Goal: Task Accomplishment & Management: Use online tool/utility

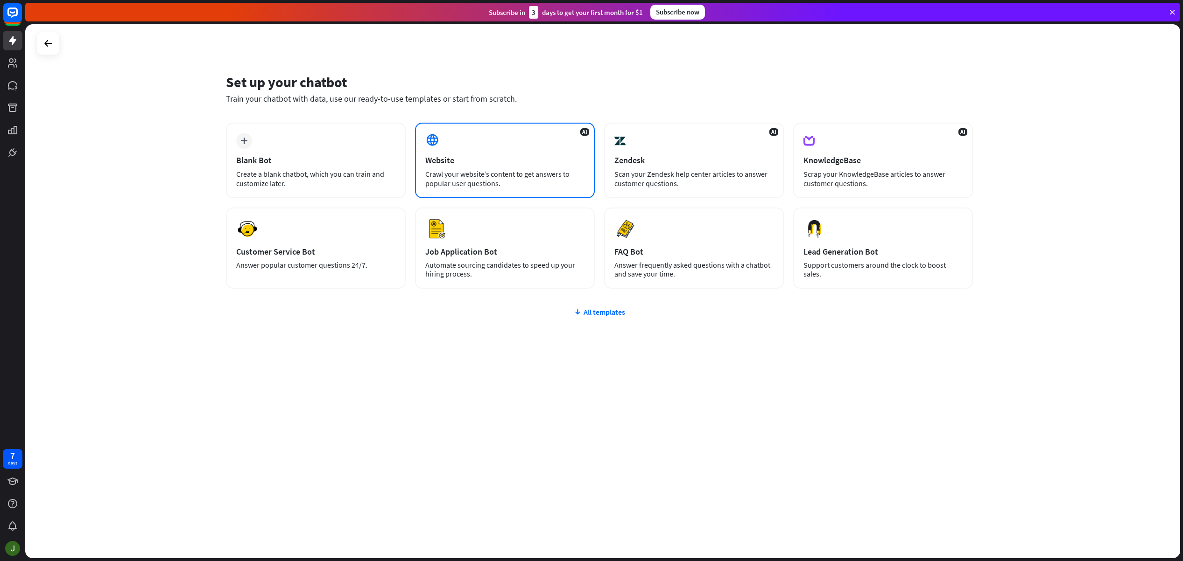
click at [506, 155] on div "Website" at bounding box center [504, 160] width 159 height 11
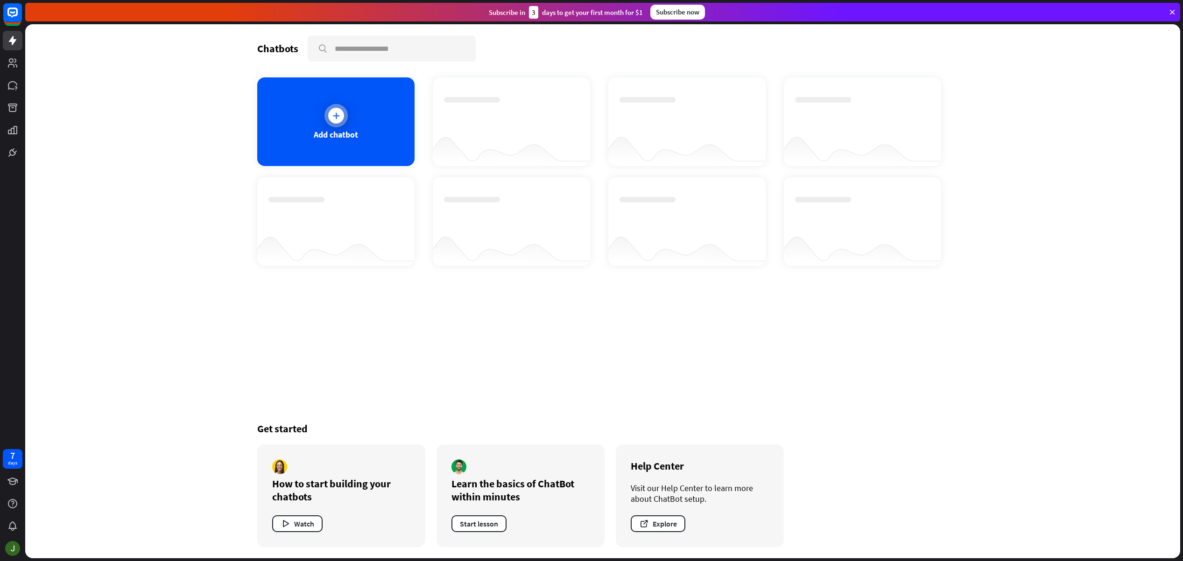
click at [368, 142] on div "Add chatbot" at bounding box center [335, 121] width 157 height 89
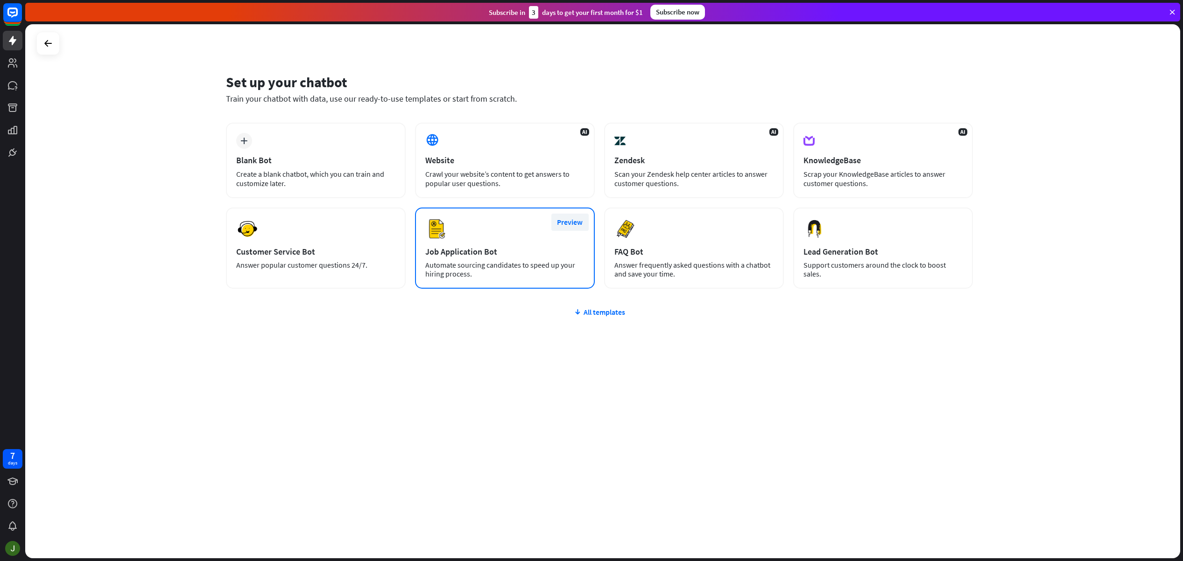
click at [576, 221] on button "Preview" at bounding box center [569, 222] width 37 height 17
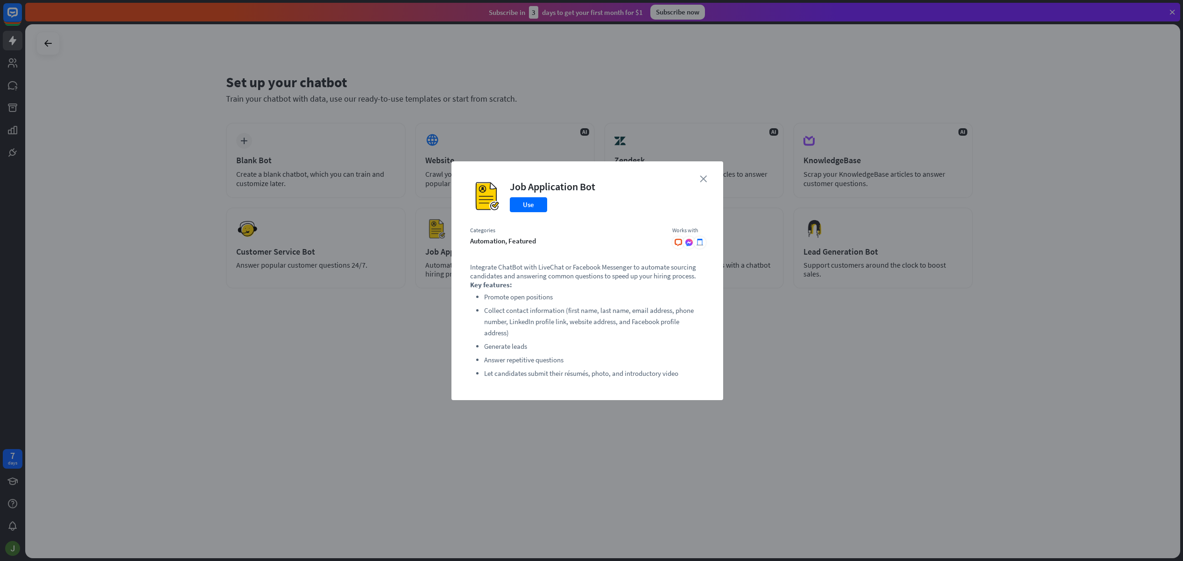
click at [704, 178] on icon "close" at bounding box center [703, 178] width 7 height 7
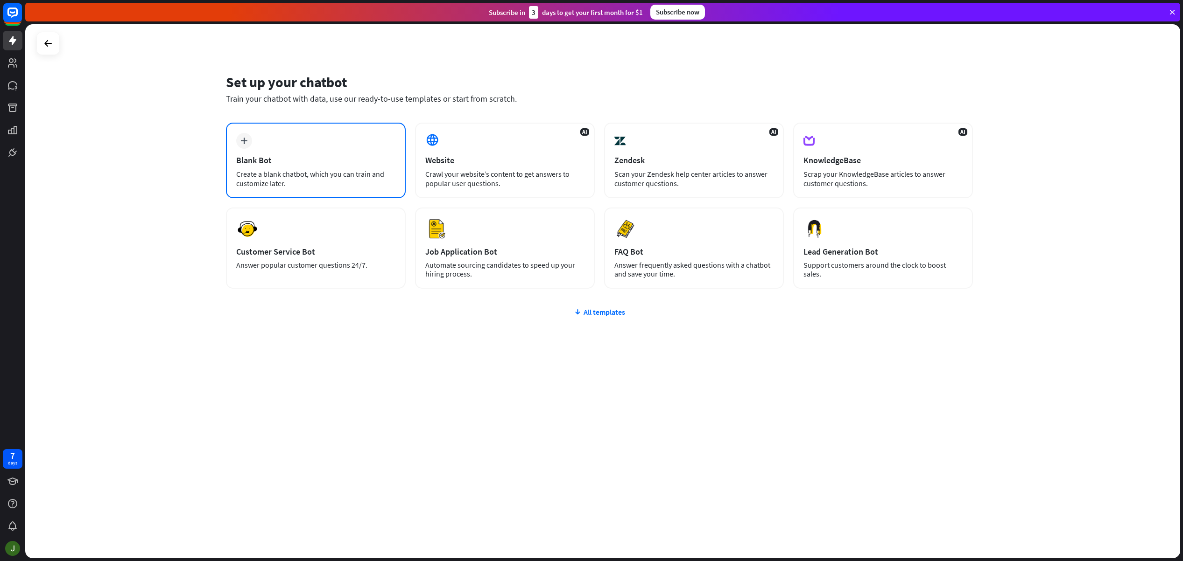
click at [359, 160] on div "Blank Bot" at bounding box center [315, 160] width 159 height 11
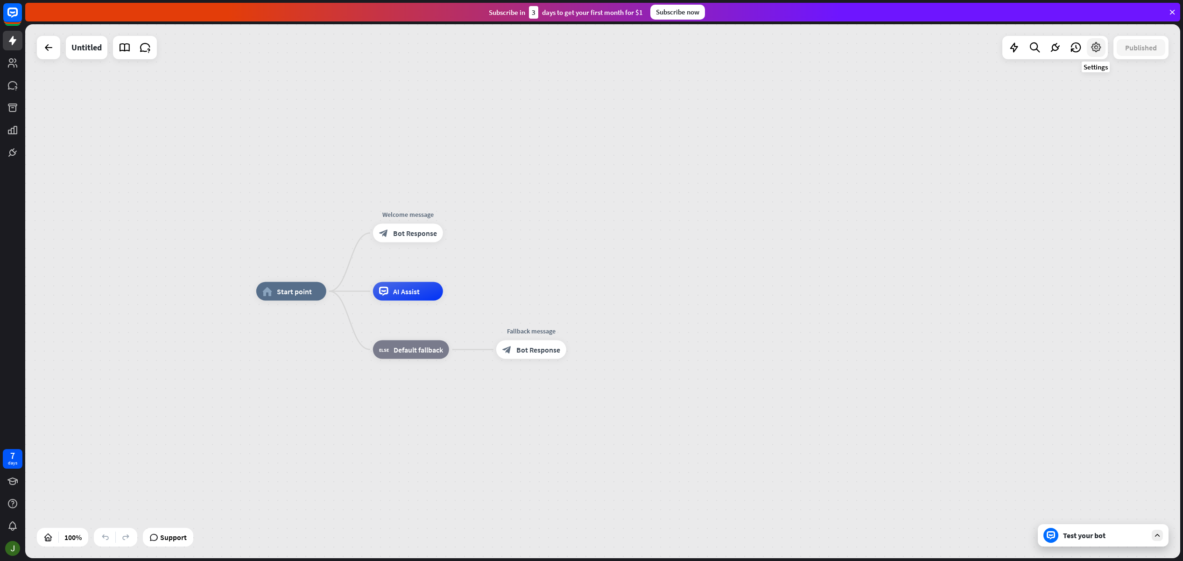
click at [1099, 48] on icon at bounding box center [1096, 48] width 12 height 12
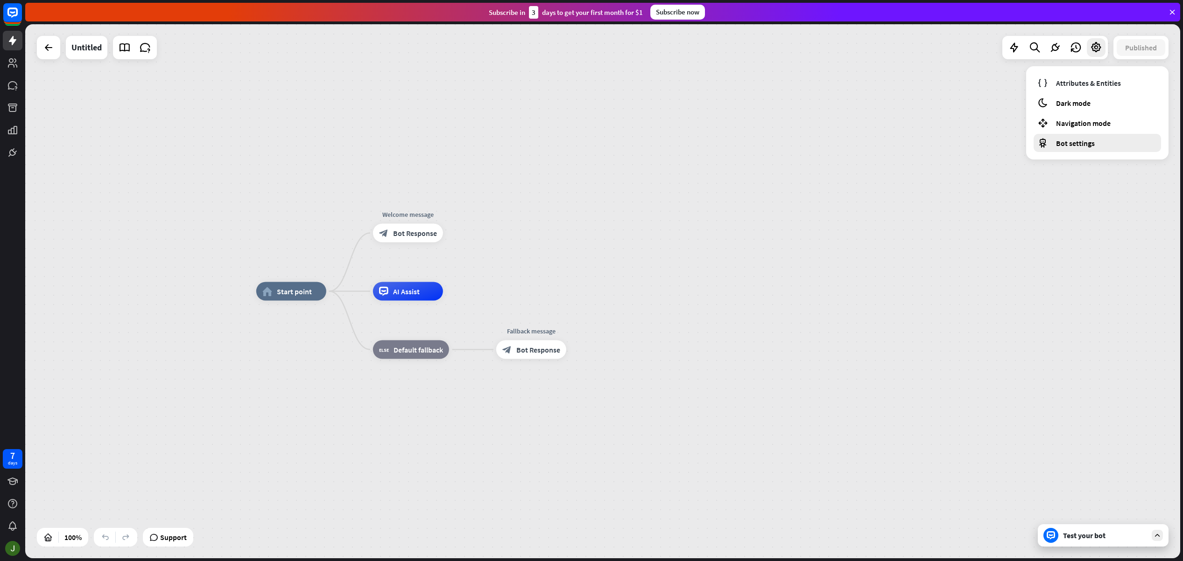
click at [1084, 145] on span "Bot settings" at bounding box center [1075, 143] width 39 height 9
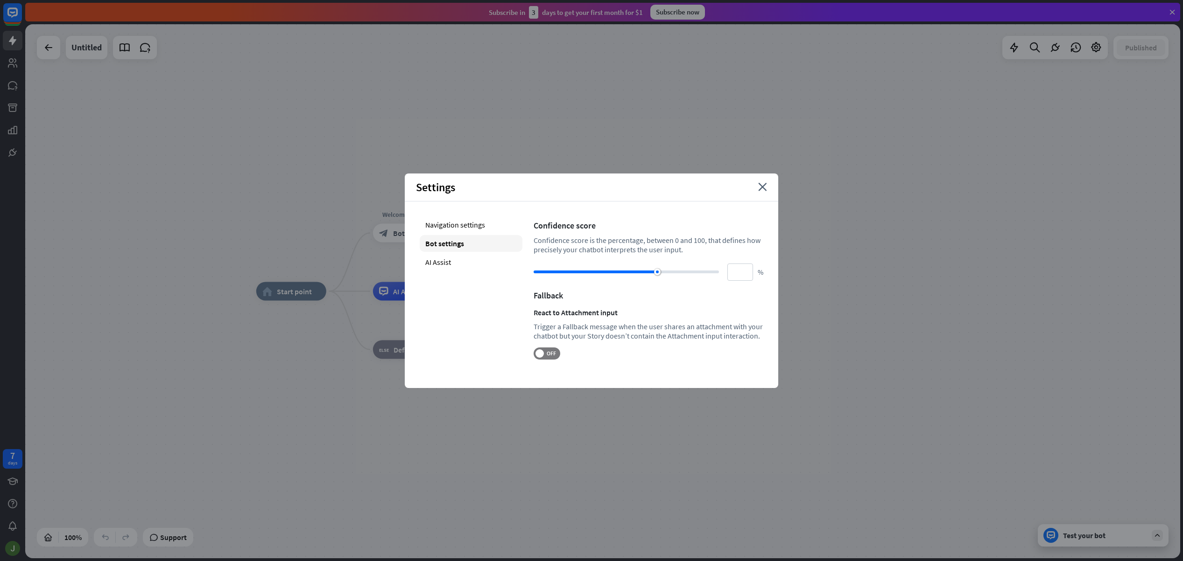
drag, startPoint x: 439, startPoint y: 262, endPoint x: 459, endPoint y: 235, distance: 33.7
click at [439, 262] on div "AI Assist" at bounding box center [471, 262] width 103 height 17
type input "**"
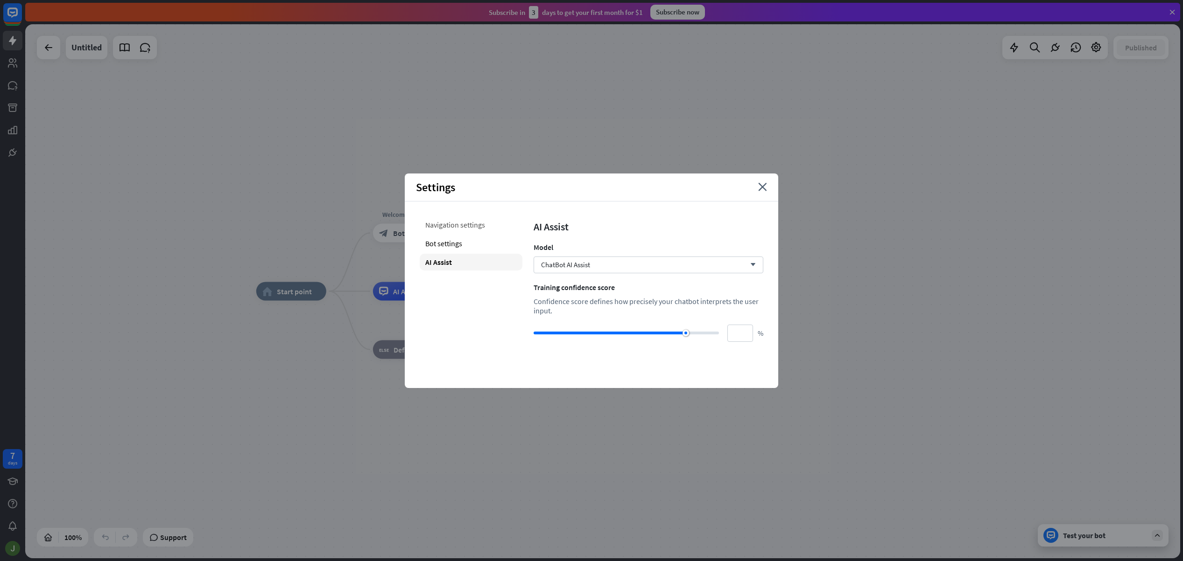
click at [468, 227] on div "Navigation settings" at bounding box center [471, 225] width 103 height 17
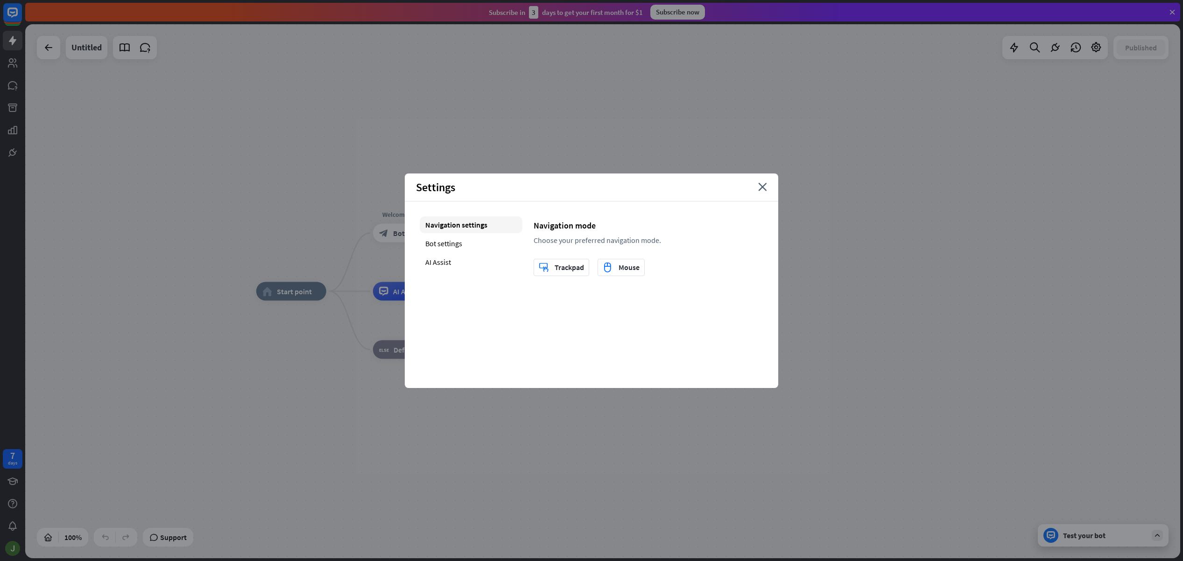
click at [768, 186] on div "Settings close" at bounding box center [591, 188] width 373 height 28
click at [459, 249] on div "Bot settings" at bounding box center [471, 243] width 103 height 17
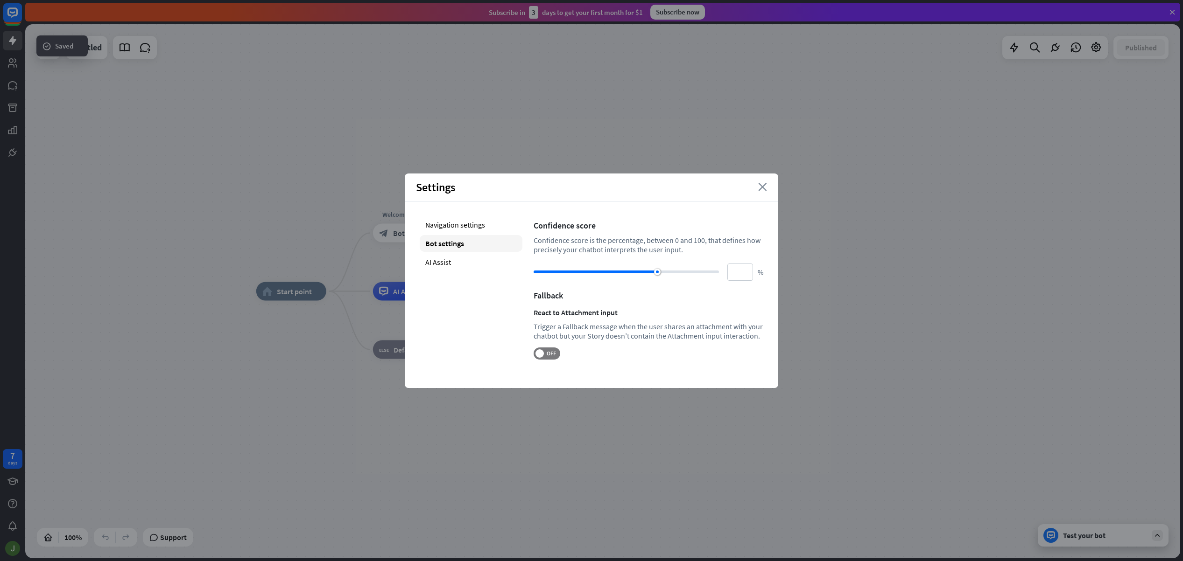
click at [761, 186] on icon "close" at bounding box center [762, 187] width 9 height 8
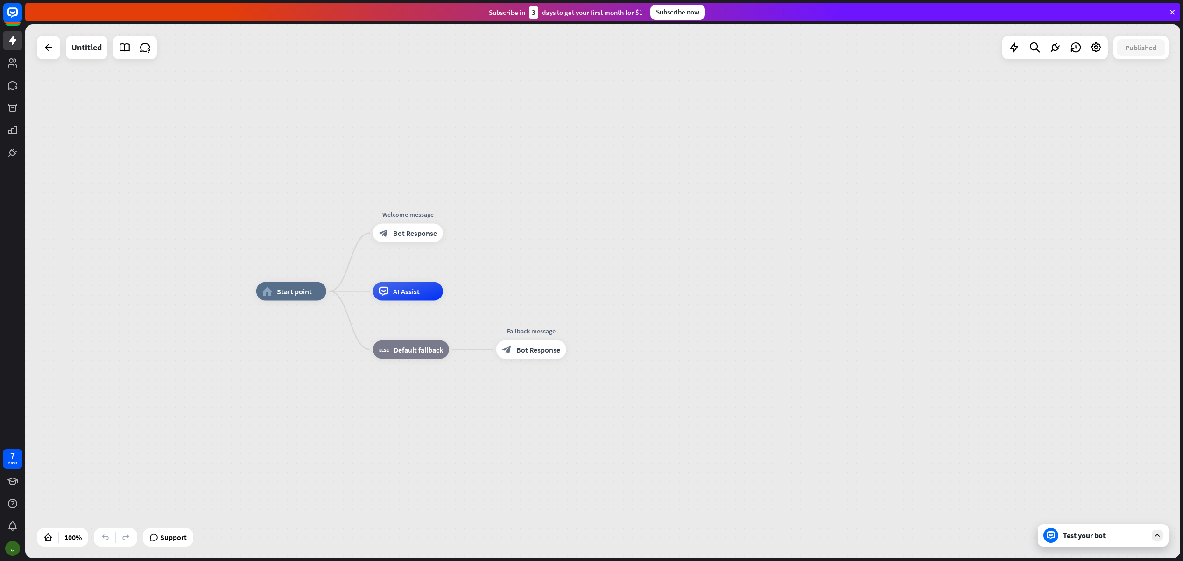
click at [1161, 537] on div at bounding box center [1156, 535] width 11 height 11
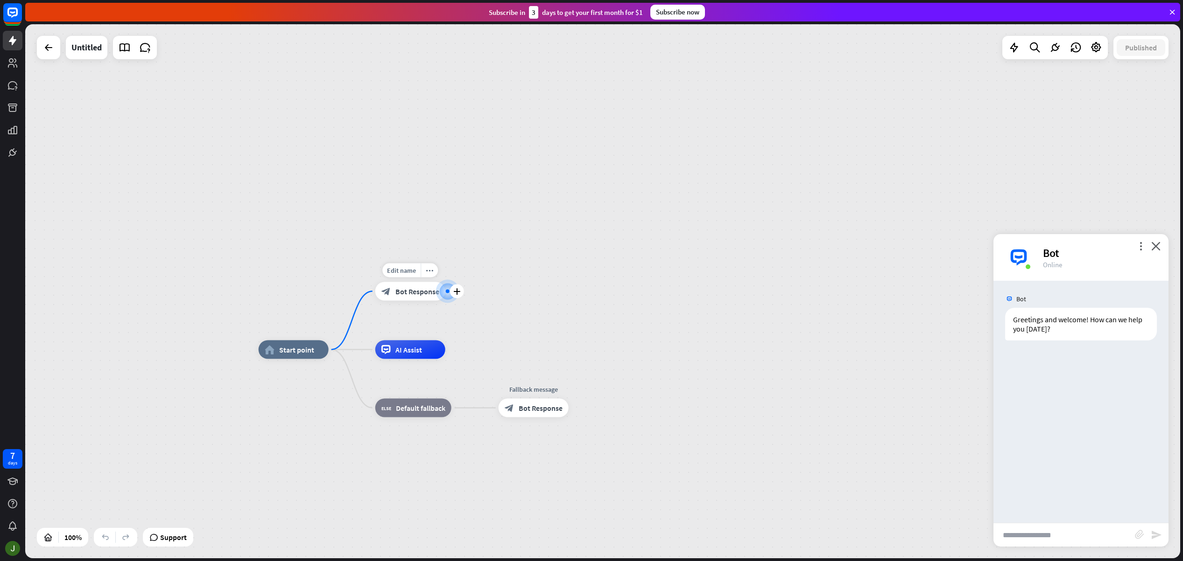
click at [419, 292] on span "Bot Response" at bounding box center [417, 291] width 44 height 9
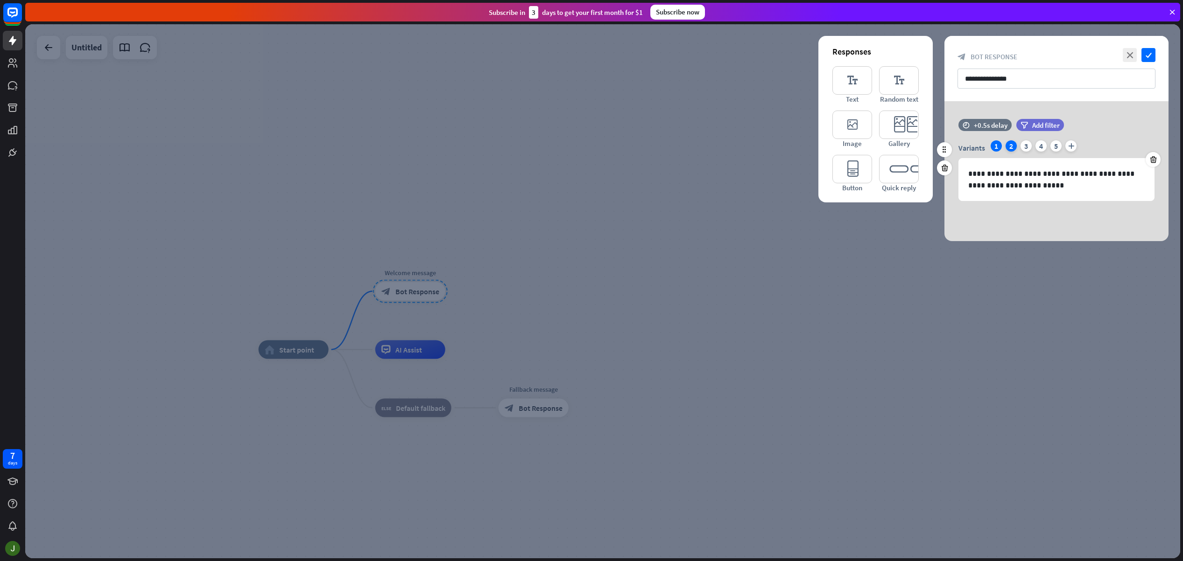
click at [1009, 148] on div "2" at bounding box center [1010, 145] width 11 height 11
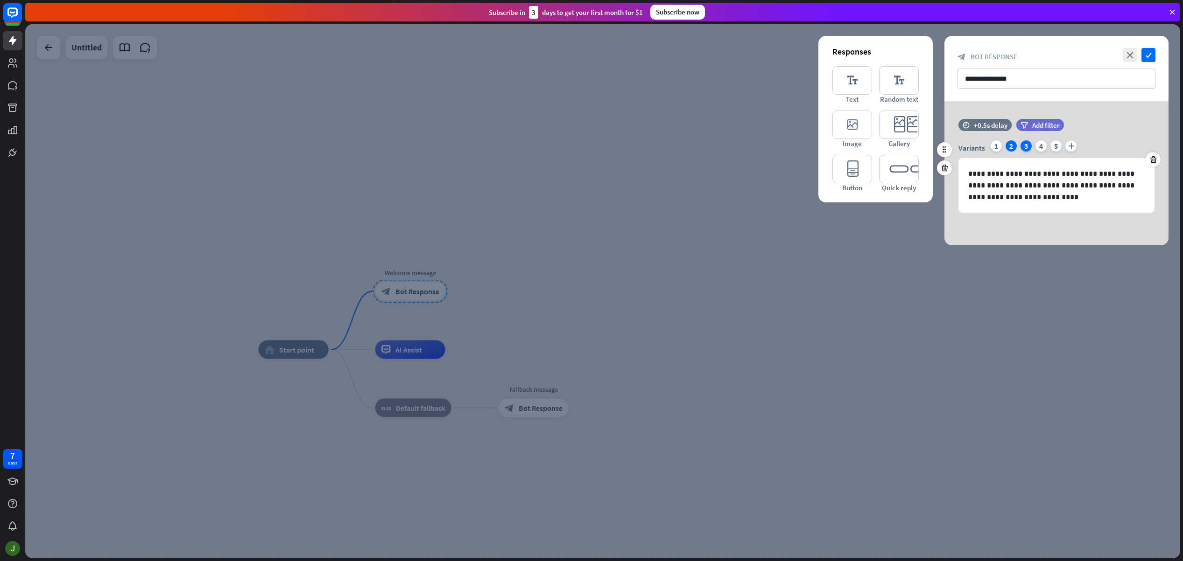
click at [1021, 147] on div "3" at bounding box center [1025, 145] width 11 height 11
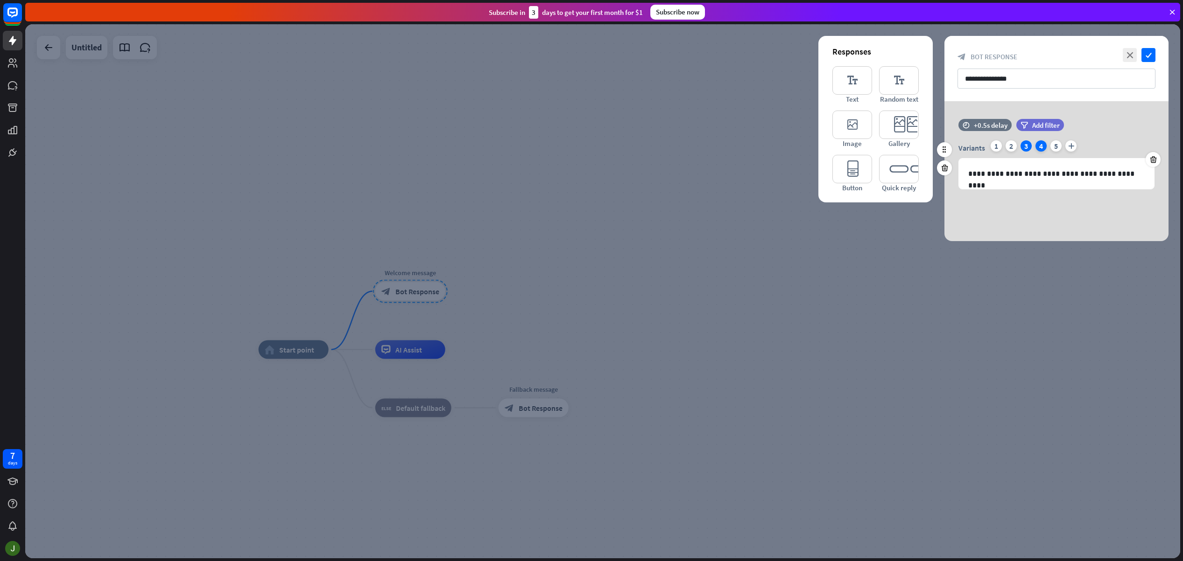
click at [1041, 146] on div "4" at bounding box center [1040, 145] width 11 height 11
click at [899, 172] on icon "editor_quick_replies" at bounding box center [899, 169] width 40 height 28
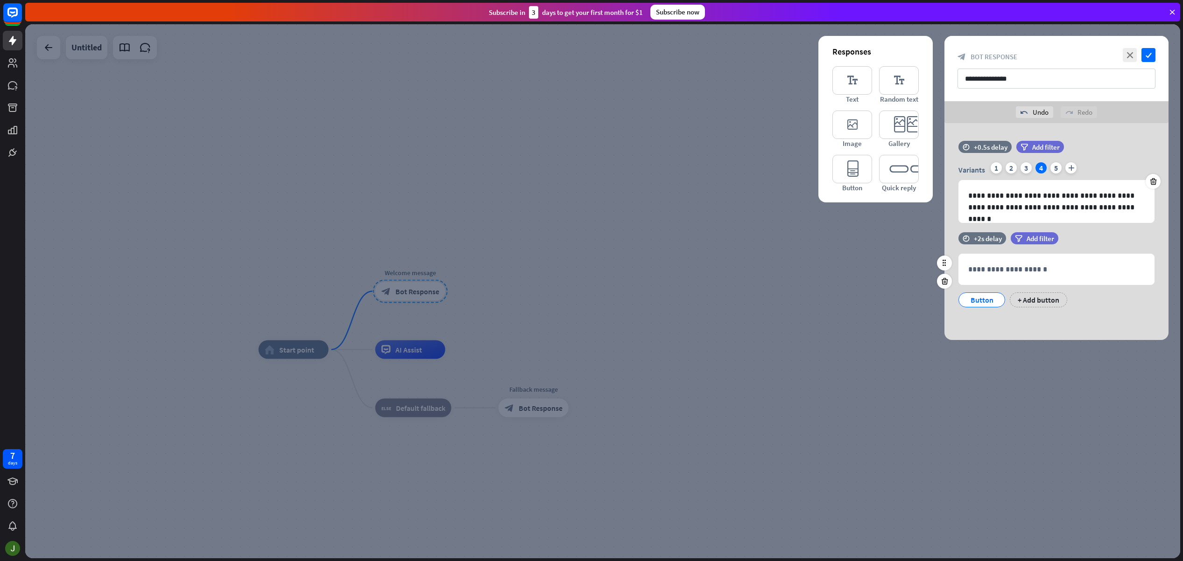
click at [981, 299] on div "Button" at bounding box center [981, 300] width 31 height 14
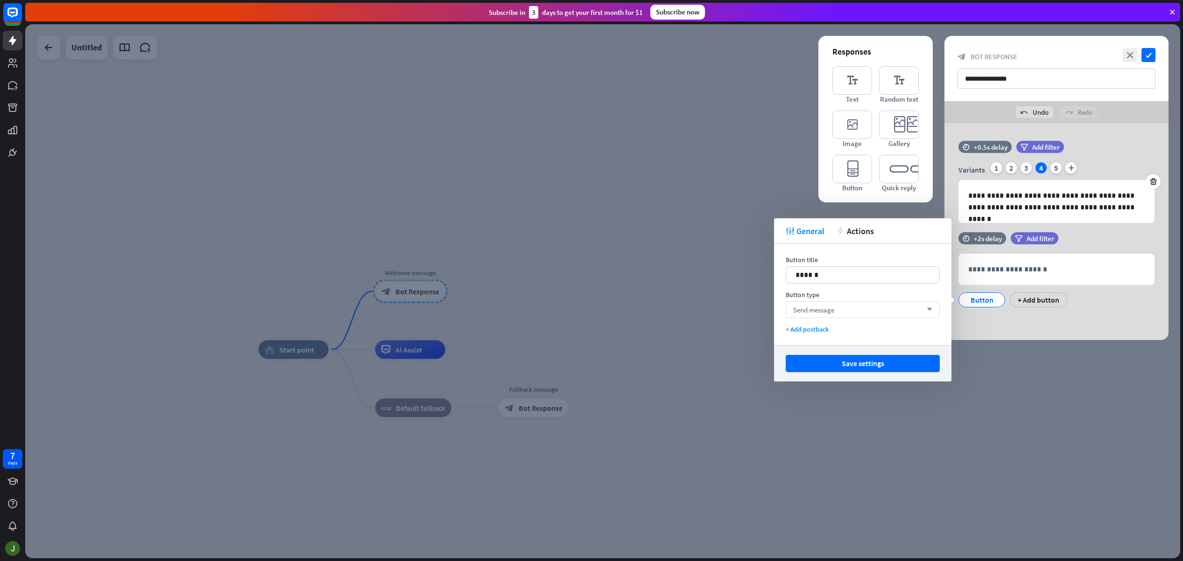
click at [842, 308] on div "Send message arrow_down" at bounding box center [862, 309] width 154 height 17
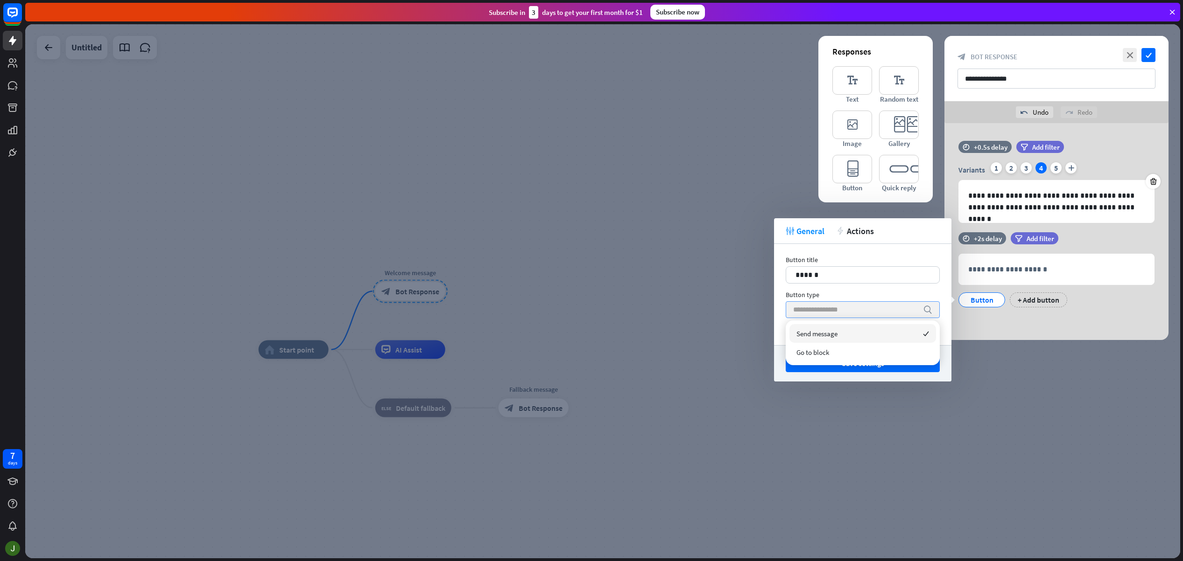
click at [845, 308] on input "search" at bounding box center [855, 310] width 125 height 16
click at [897, 289] on div "Button title 14 ****** Button type search + Add postback" at bounding box center [862, 294] width 177 height 101
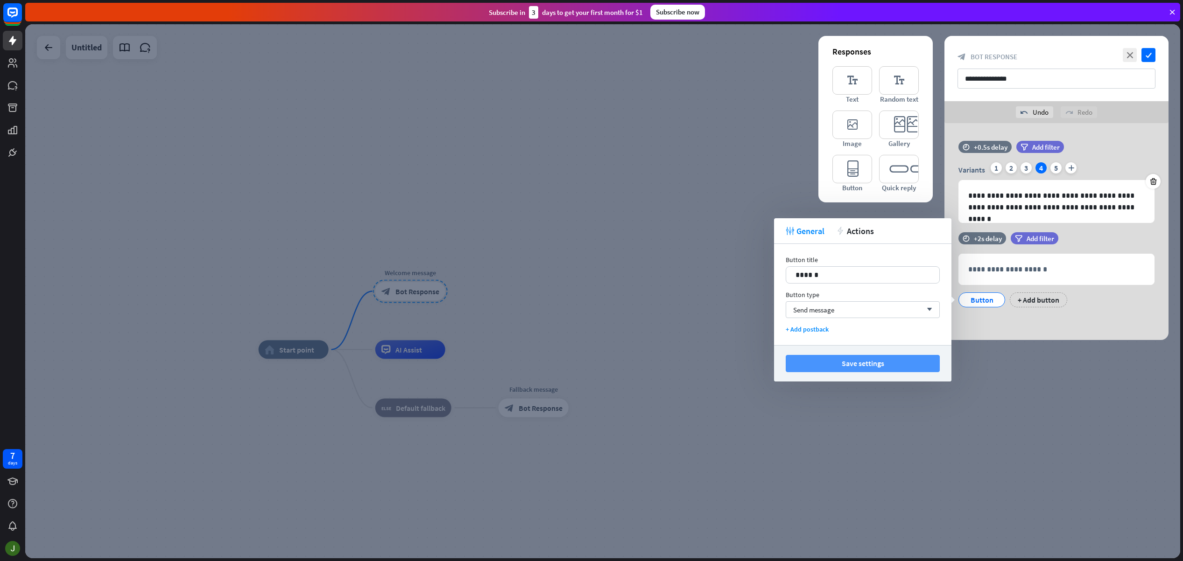
click at [878, 364] on button "Save settings" at bounding box center [862, 363] width 154 height 17
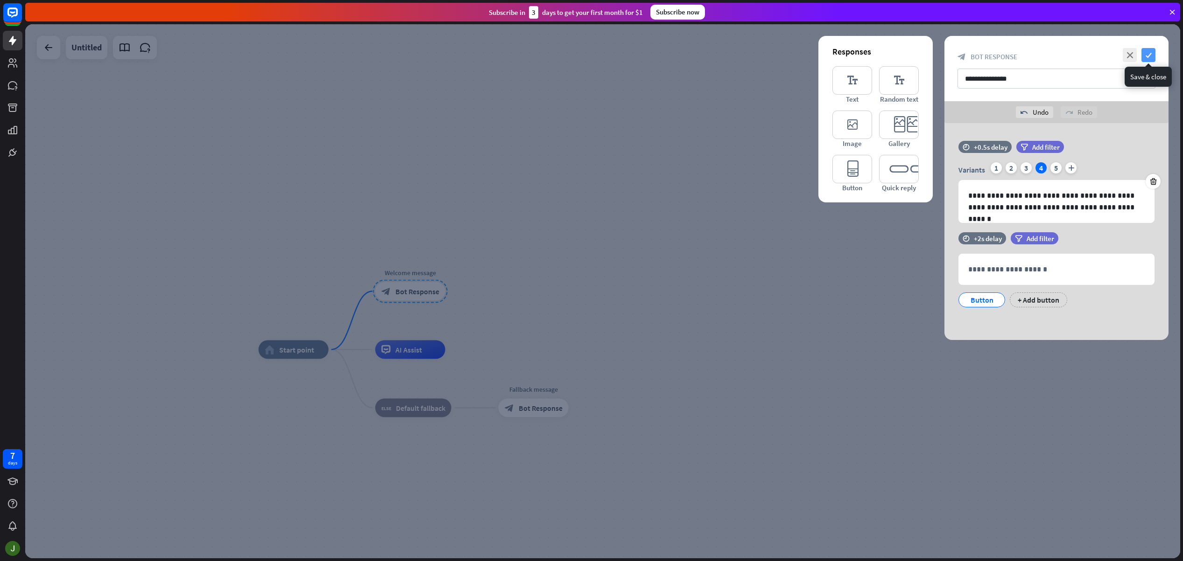
click at [1148, 57] on icon "check" at bounding box center [1148, 55] width 14 height 14
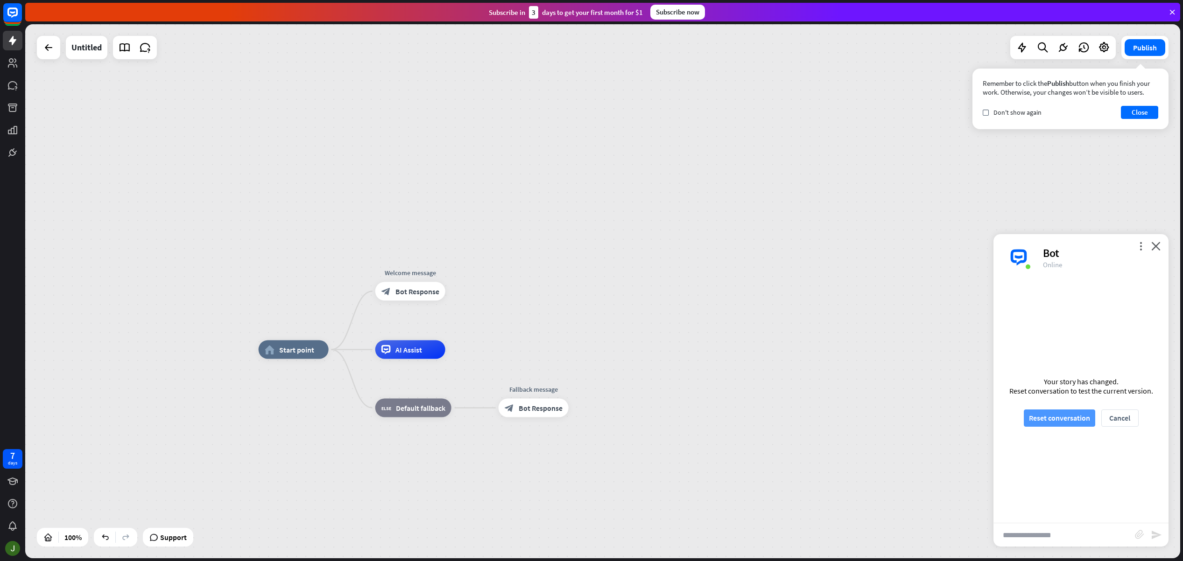
click at [1053, 418] on button "Reset conversation" at bounding box center [1058, 418] width 71 height 17
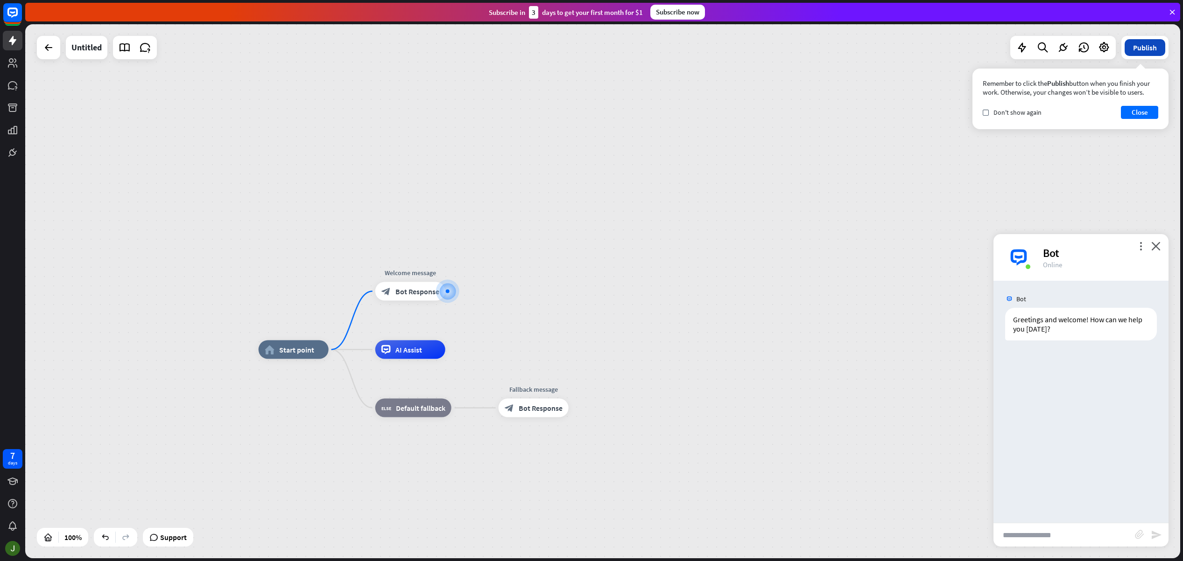
click at [1144, 49] on button "Publish" at bounding box center [1144, 47] width 41 height 17
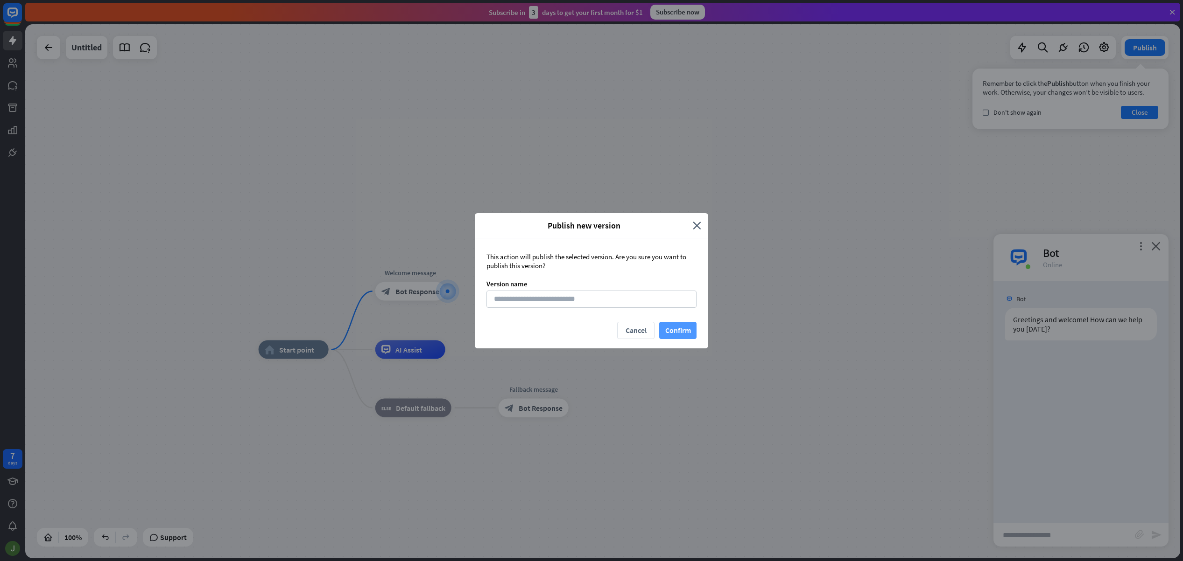
click at [686, 332] on button "Confirm" at bounding box center [677, 330] width 37 height 17
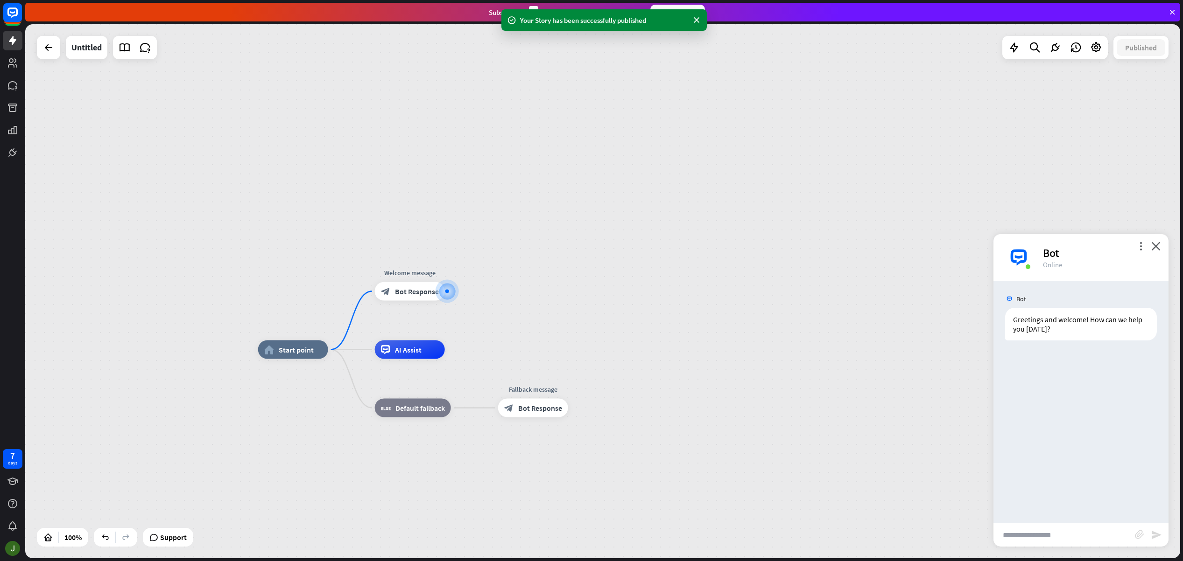
drag, startPoint x: 1156, startPoint y: 247, endPoint x: 1130, endPoint y: 506, distance: 260.8
click at [1156, 247] on icon "close" at bounding box center [1155, 246] width 9 height 9
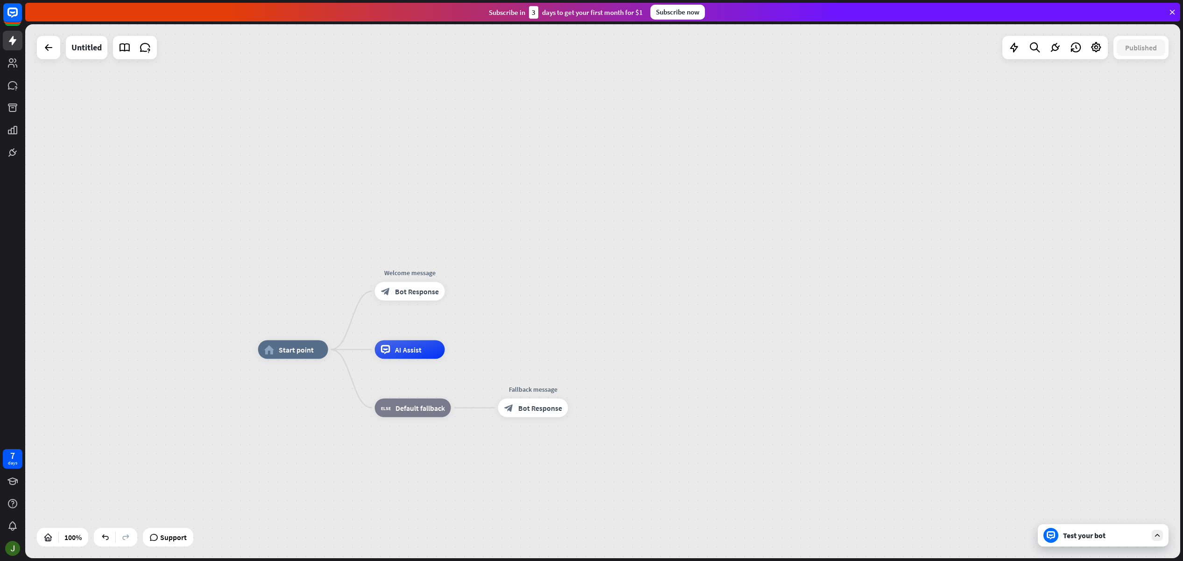
click at [1158, 538] on icon at bounding box center [1157, 536] width 8 height 8
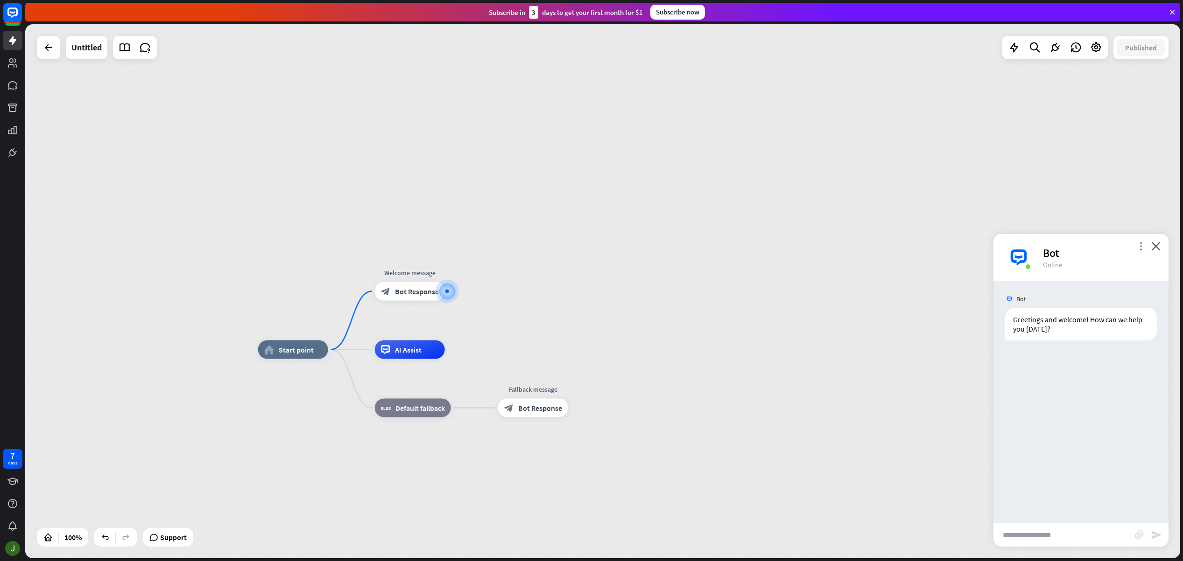
click at [1142, 244] on icon "more_vert" at bounding box center [1140, 246] width 9 height 9
click at [1063, 349] on span "Reset chat" at bounding box center [1049, 351] width 33 height 9
click at [1033, 538] on input "text" at bounding box center [1063, 535] width 141 height 23
type input "**"
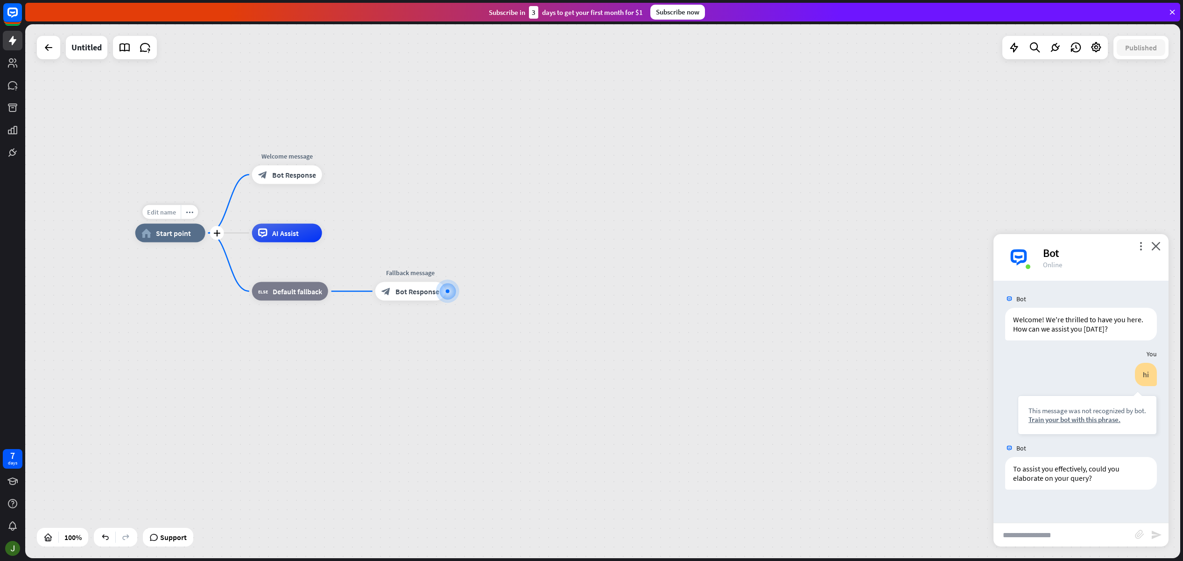
click at [168, 212] on span "Edit name" at bounding box center [161, 212] width 29 height 8
click at [179, 232] on span "Start point" at bounding box center [173, 233] width 35 height 9
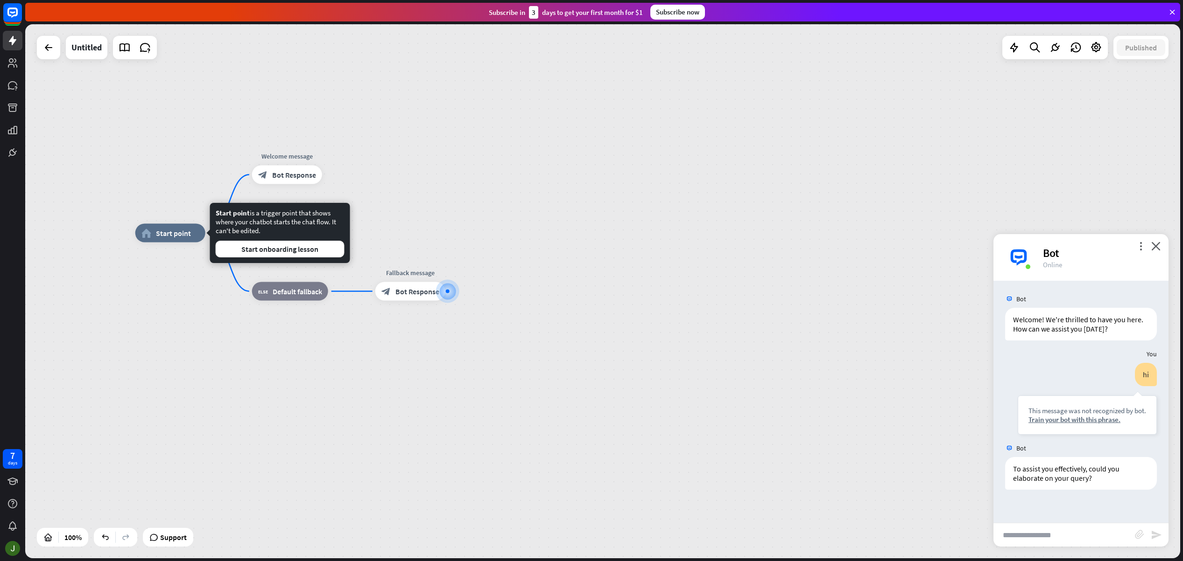
click at [535, 180] on div "home_2 Start point Welcome message block_bot_response Bot Response AI Assist bl…" at bounding box center [602, 291] width 1155 height 534
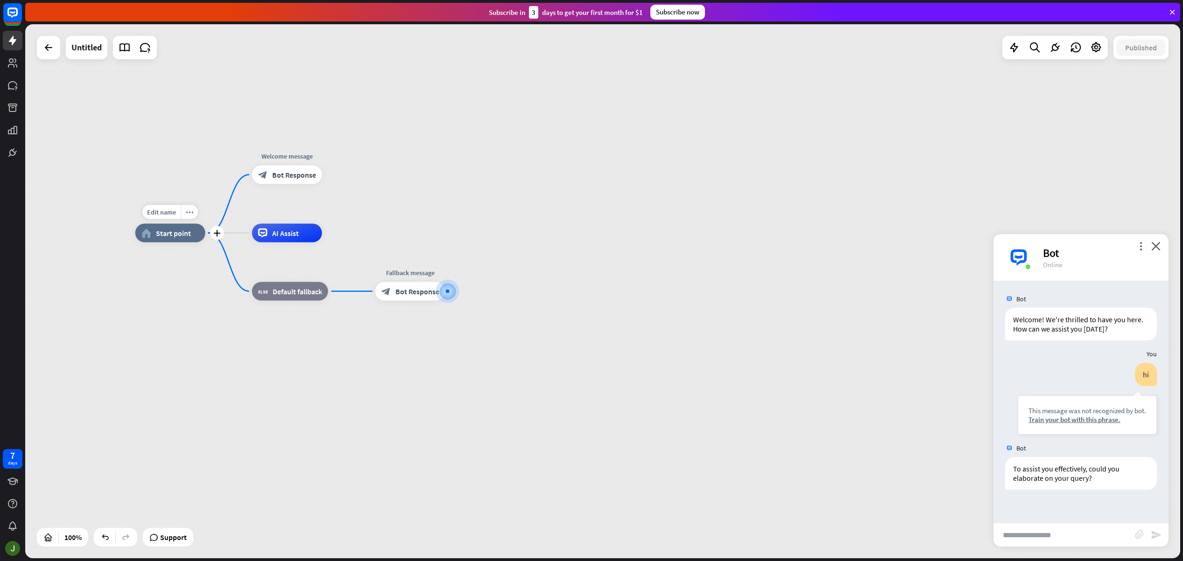
click at [195, 232] on div "home_2 Start point" at bounding box center [170, 233] width 70 height 19
click at [508, 203] on div "home_2 Start point Welcome message block_bot_response Bot Response AI Assist bl…" at bounding box center [602, 291] width 1155 height 534
click at [282, 175] on span "Bot Response" at bounding box center [294, 174] width 44 height 9
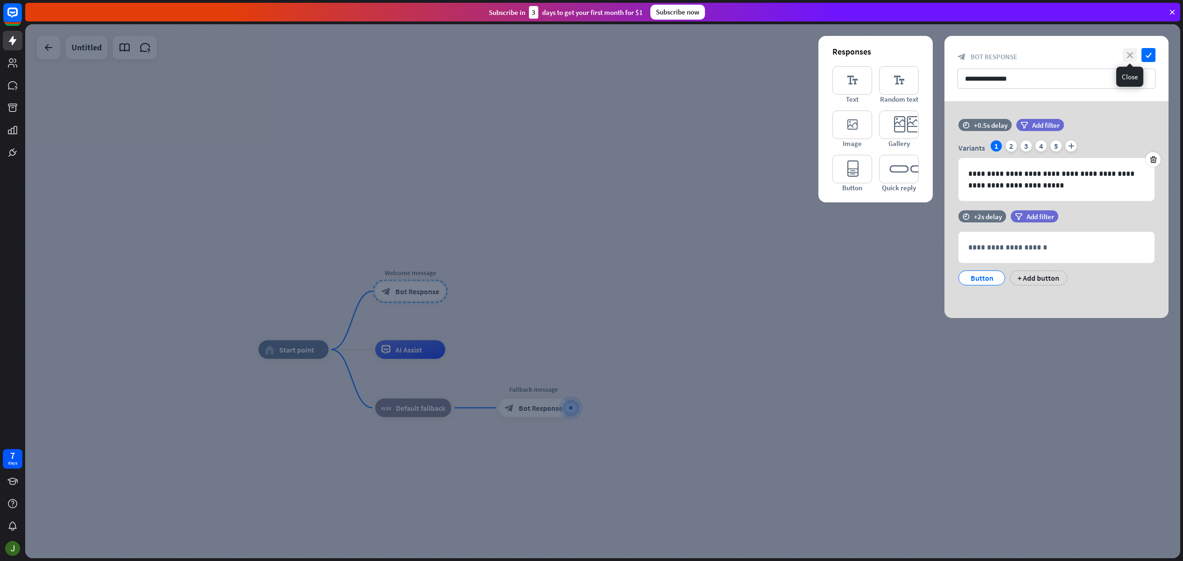
click at [1131, 54] on icon "close" at bounding box center [1129, 55] width 14 height 14
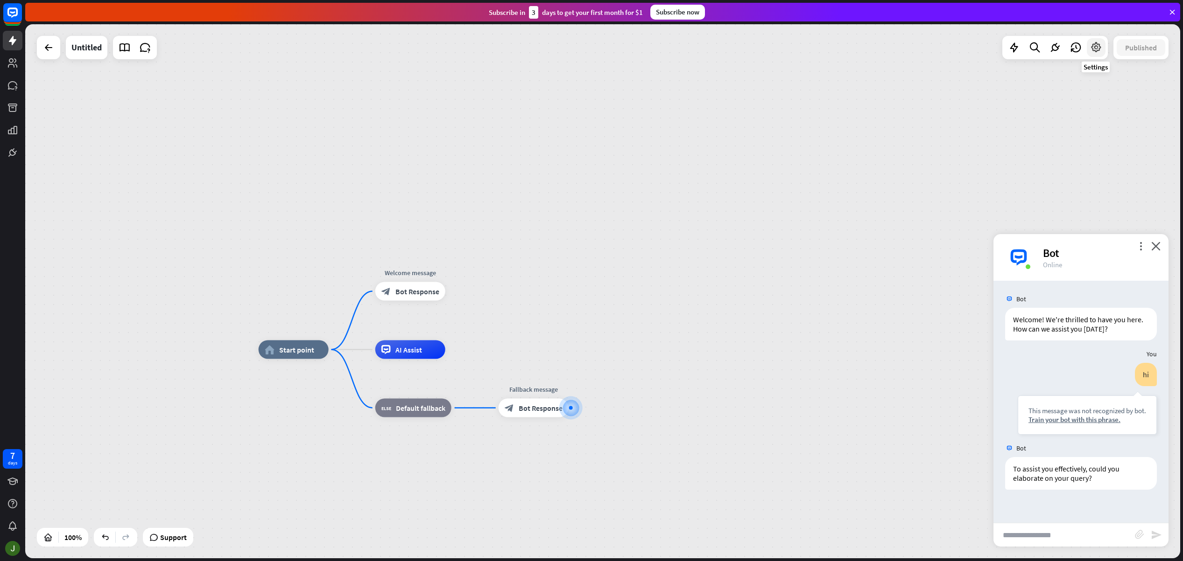
click at [1098, 49] on icon at bounding box center [1096, 48] width 12 height 12
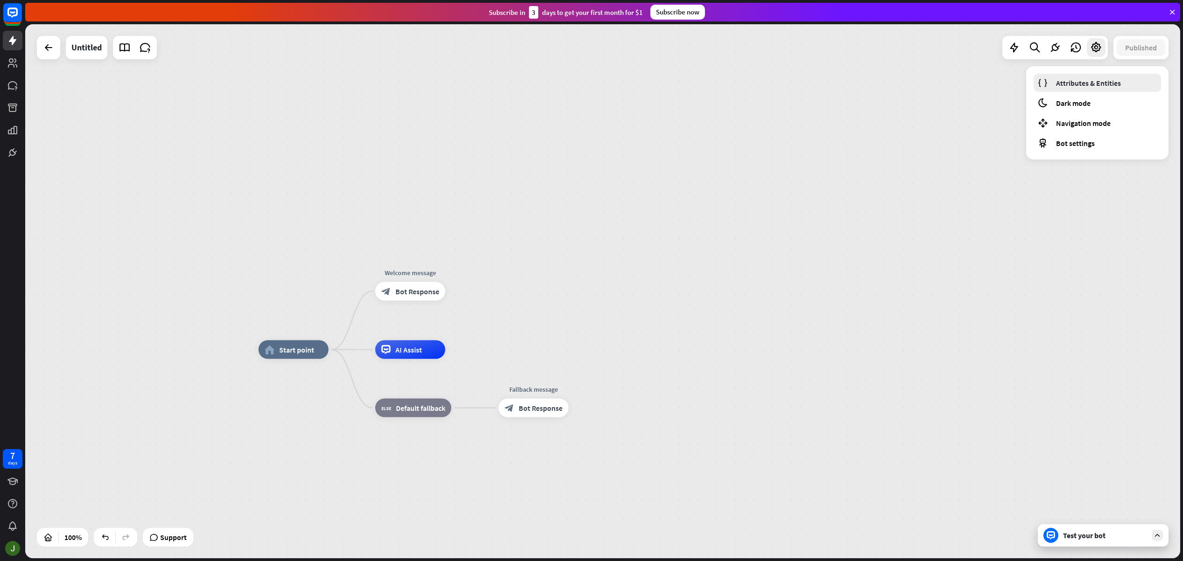
click at [1122, 84] on link "Attributes & Entities" at bounding box center [1096, 83] width 127 height 18
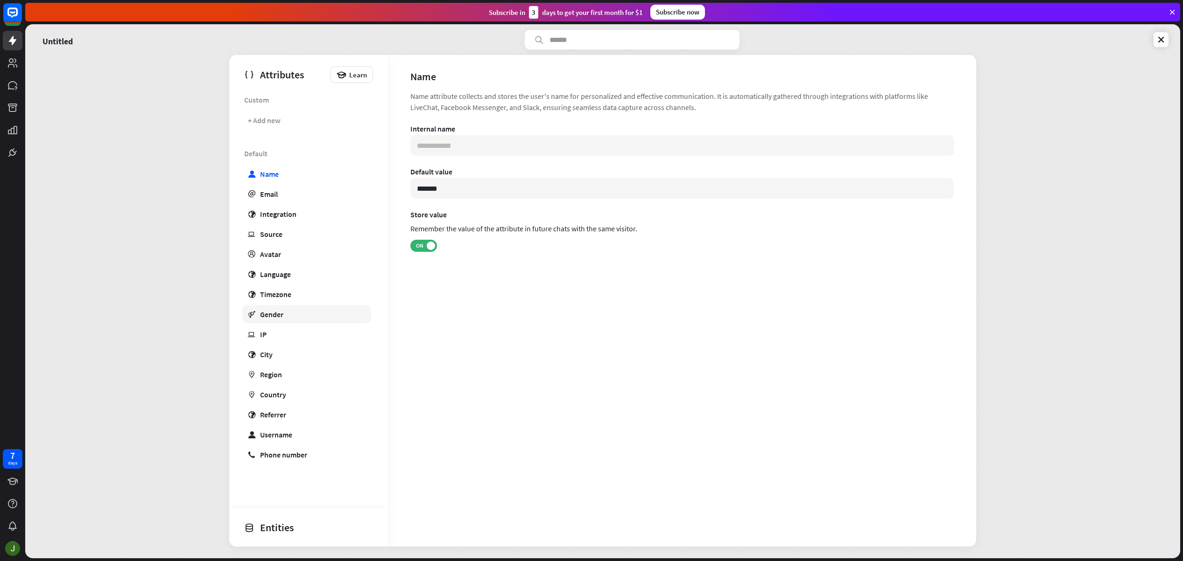
click at [284, 317] on link "gender Gender" at bounding box center [306, 314] width 129 height 18
type input "**********"
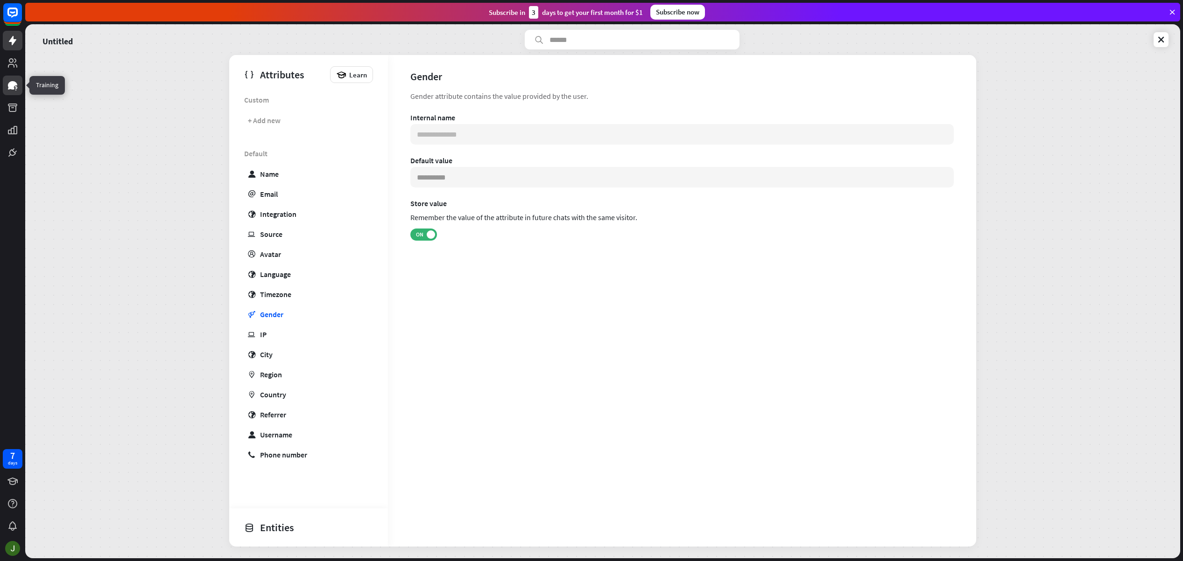
click at [12, 88] on icon at bounding box center [12, 85] width 9 height 8
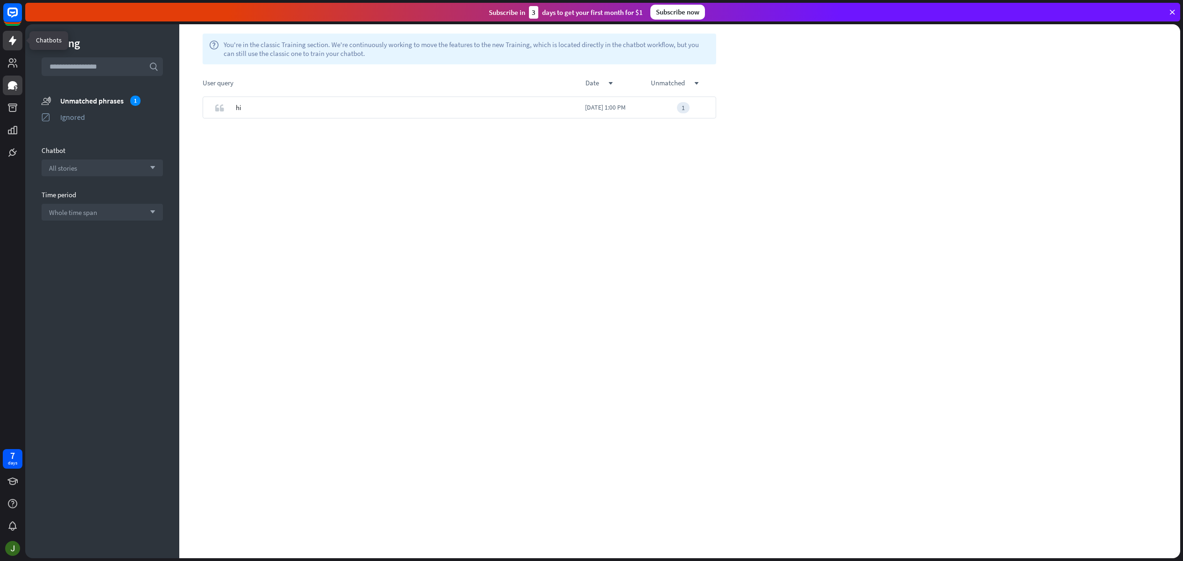
click at [13, 42] on icon at bounding box center [12, 40] width 7 height 9
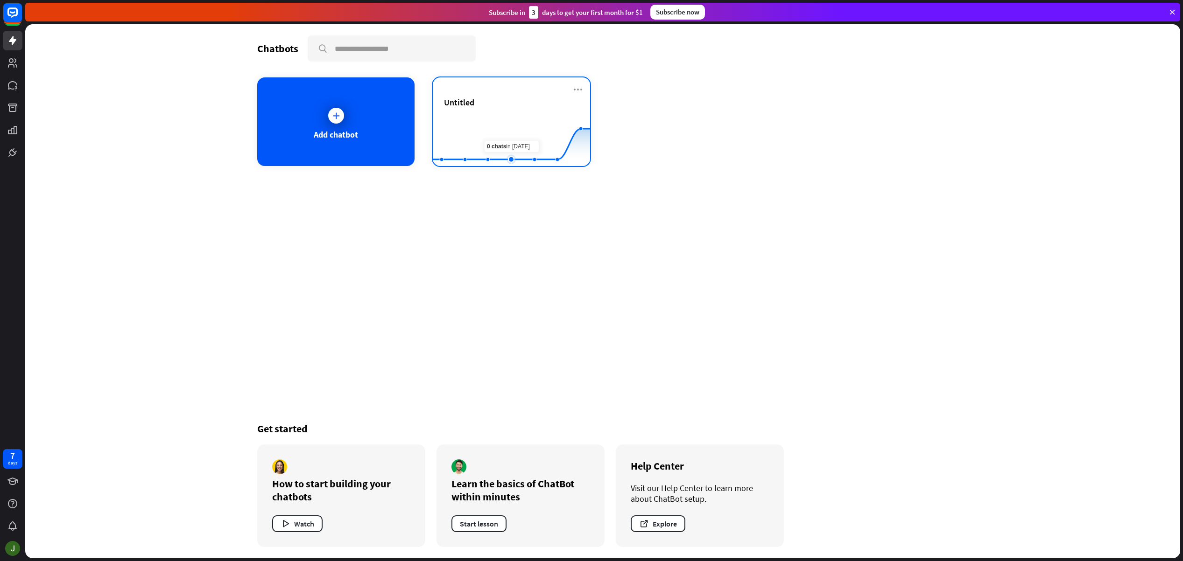
click at [510, 136] on rect at bounding box center [511, 143] width 157 height 58
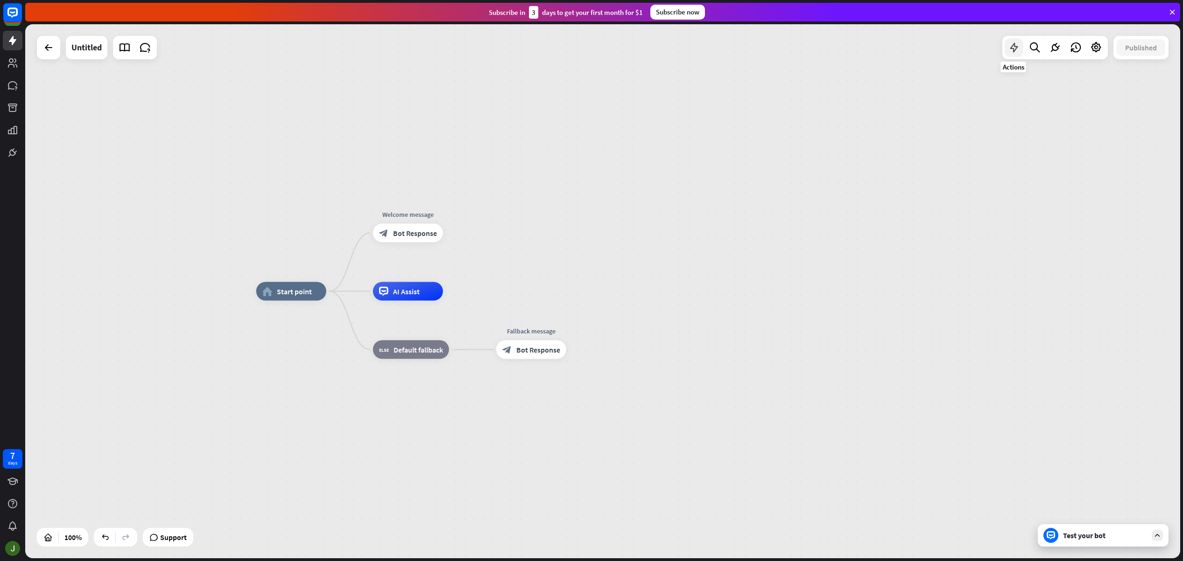
click at [1019, 48] on icon at bounding box center [1014, 48] width 12 height 12
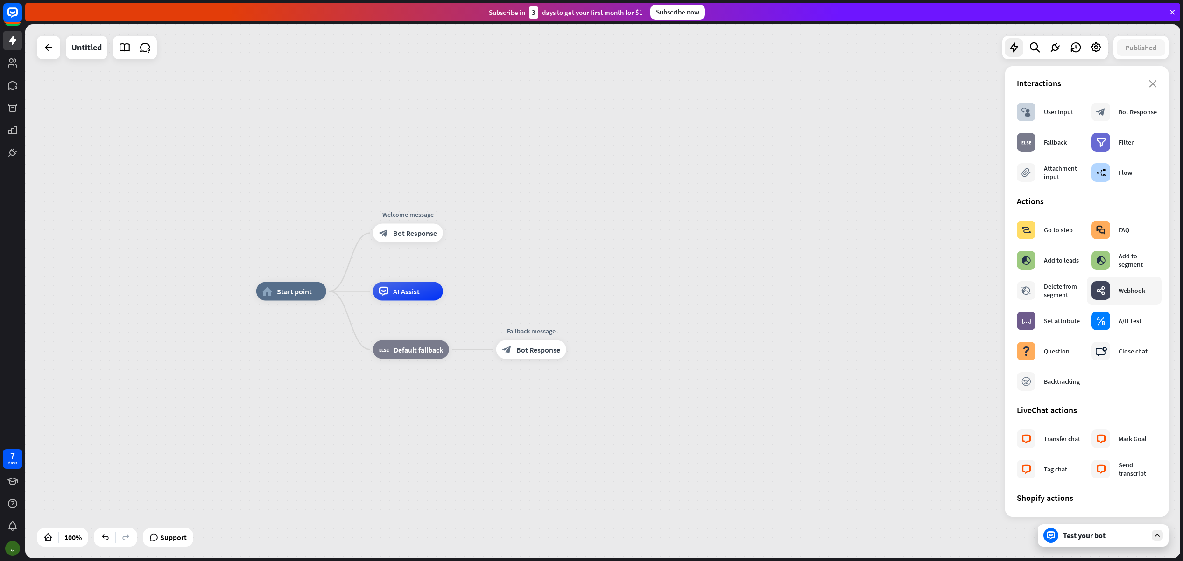
click at [1121, 294] on div "Webhook" at bounding box center [1131, 291] width 27 height 8
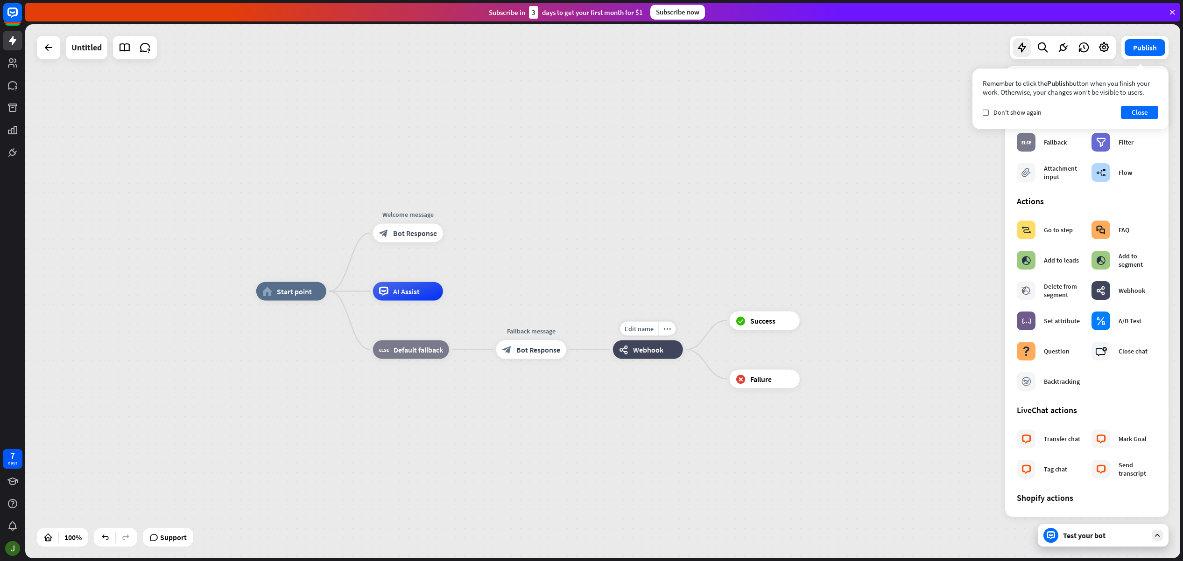
click at [661, 355] on div "webhooks Webhook" at bounding box center [648, 350] width 70 height 19
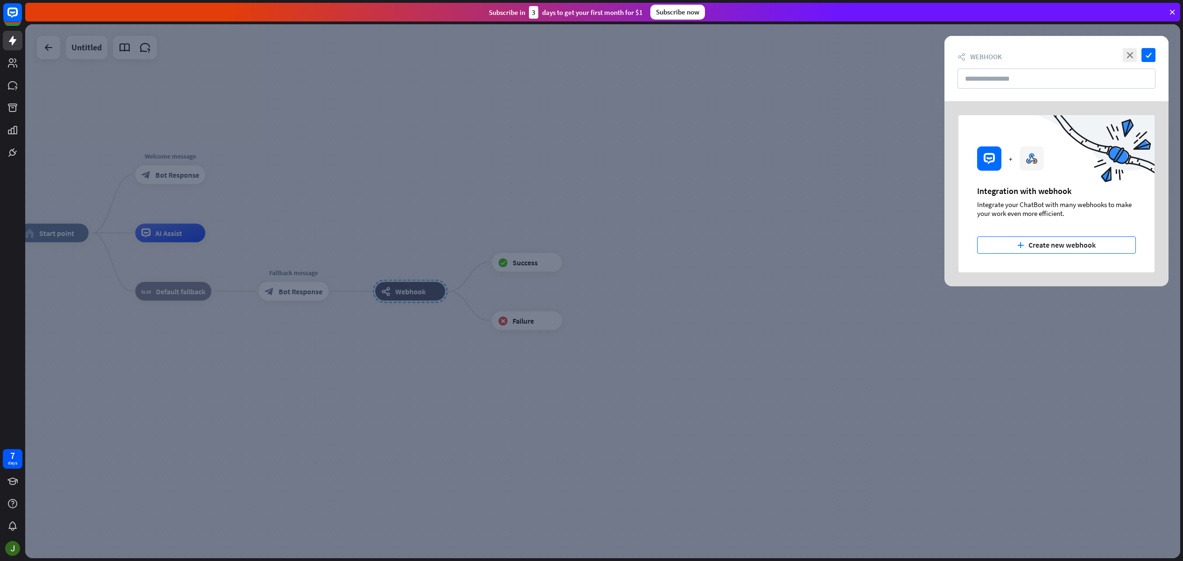
click at [1095, 245] on button "plus Create new webhook" at bounding box center [1056, 245] width 159 height 17
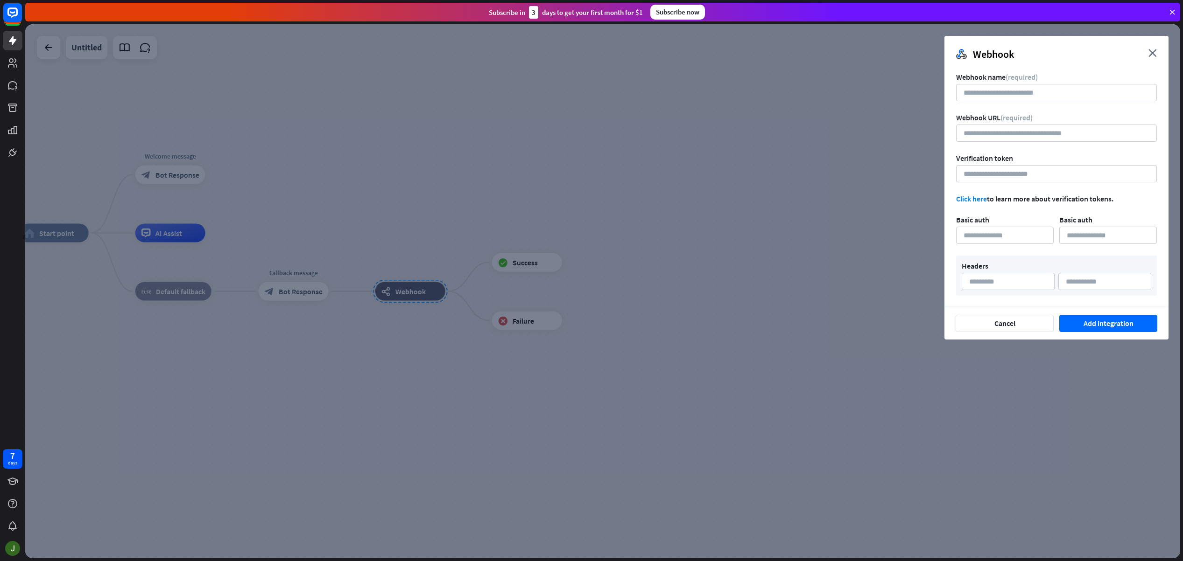
click at [1015, 326] on button "Cancel" at bounding box center [1004, 323] width 98 height 17
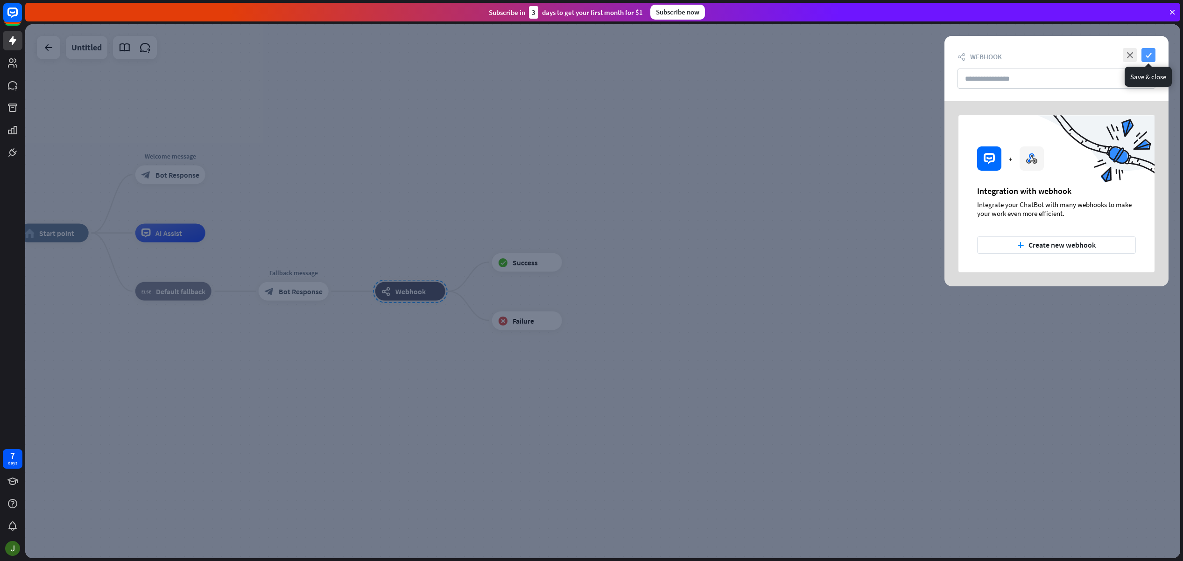
click at [1151, 53] on icon "check" at bounding box center [1148, 55] width 14 height 14
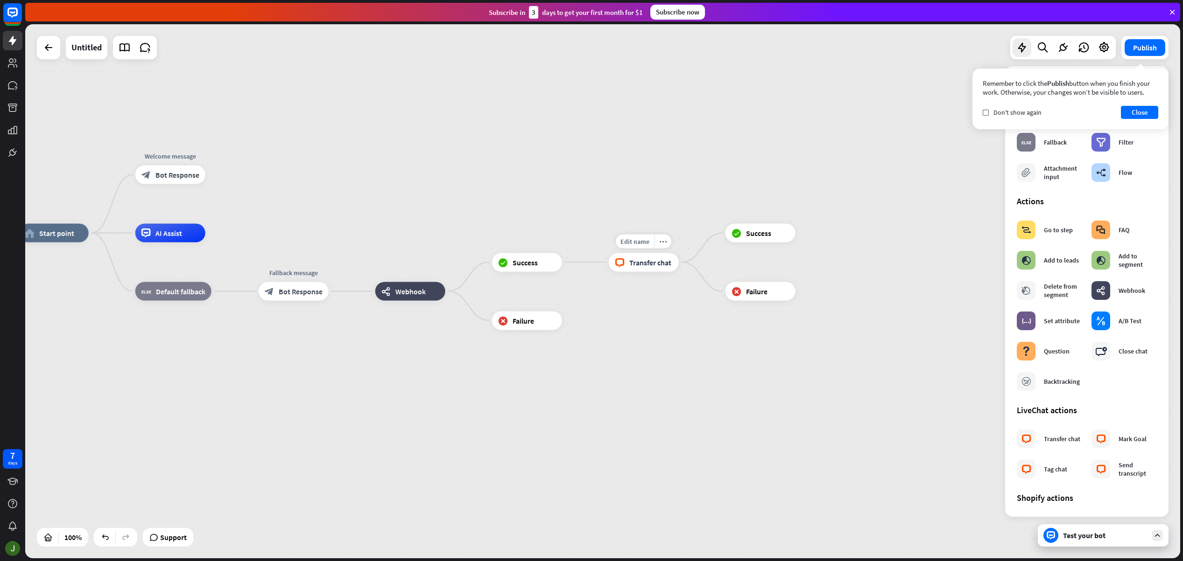
click at [649, 261] on span "Transfer chat" at bounding box center [650, 262] width 42 height 9
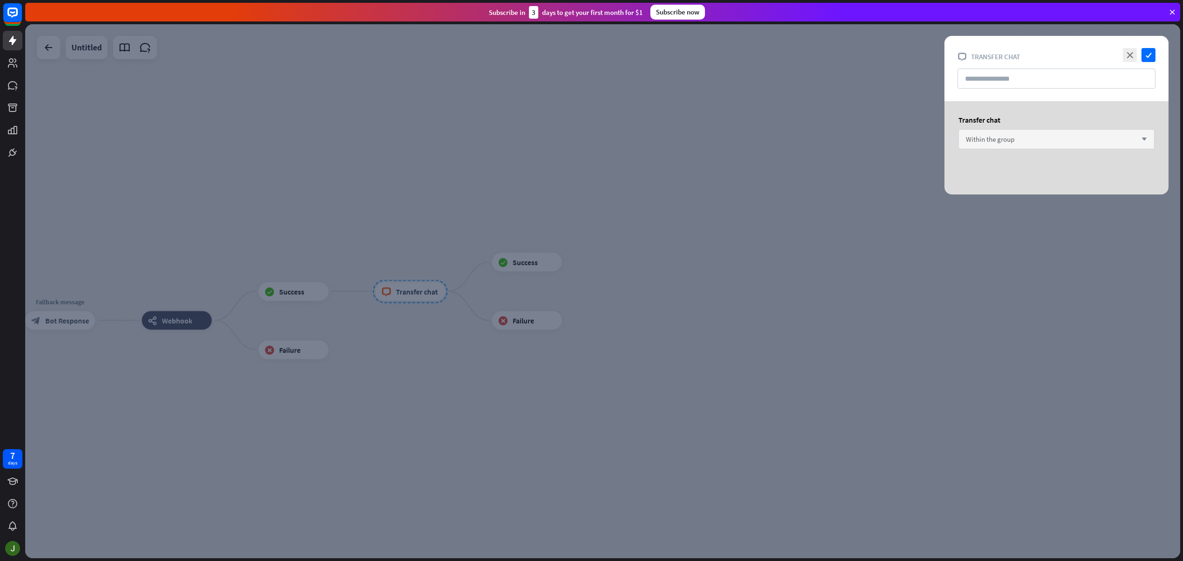
click at [1036, 141] on div "Within the group arrow_down" at bounding box center [1056, 139] width 196 height 20
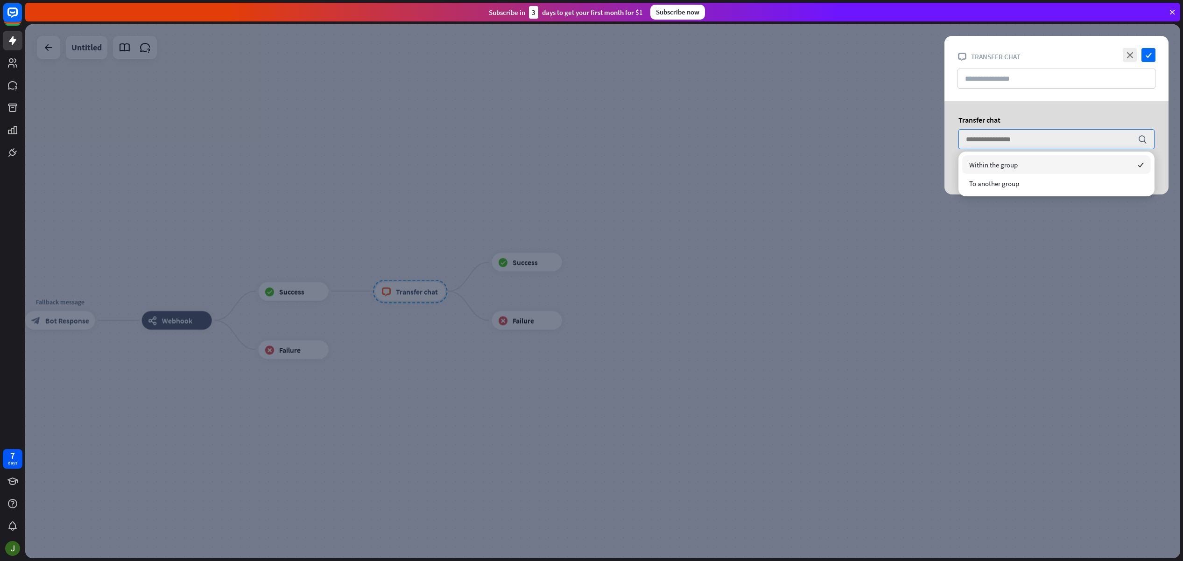
click at [1009, 164] on span "Within the group" at bounding box center [993, 165] width 49 height 9
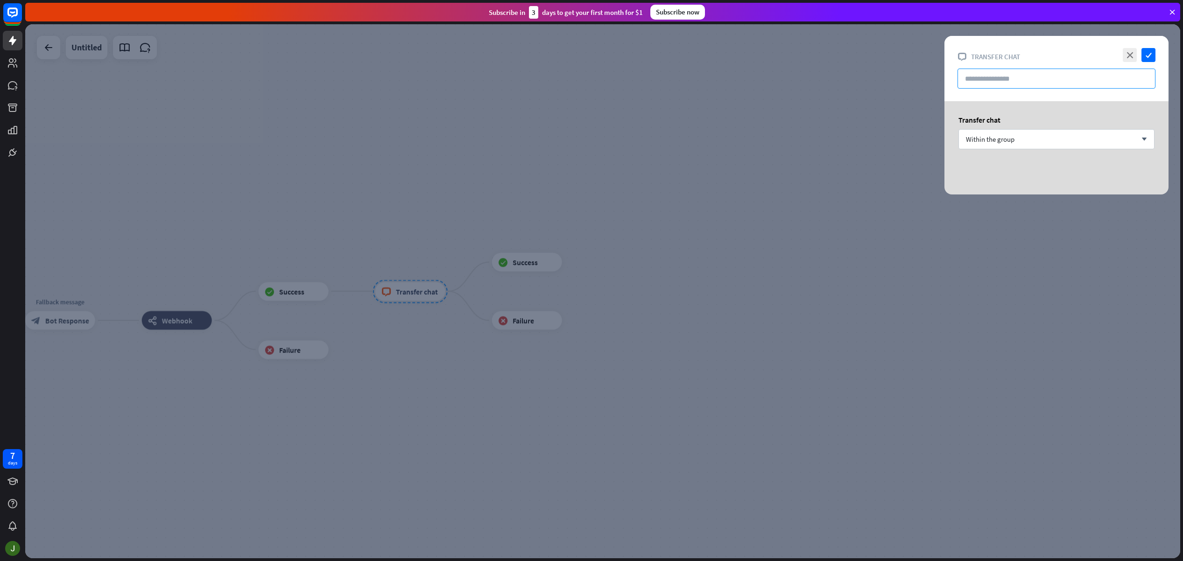
click at [1074, 81] on input "text" at bounding box center [1056, 79] width 198 height 20
click at [1151, 55] on icon "check" at bounding box center [1148, 55] width 14 height 14
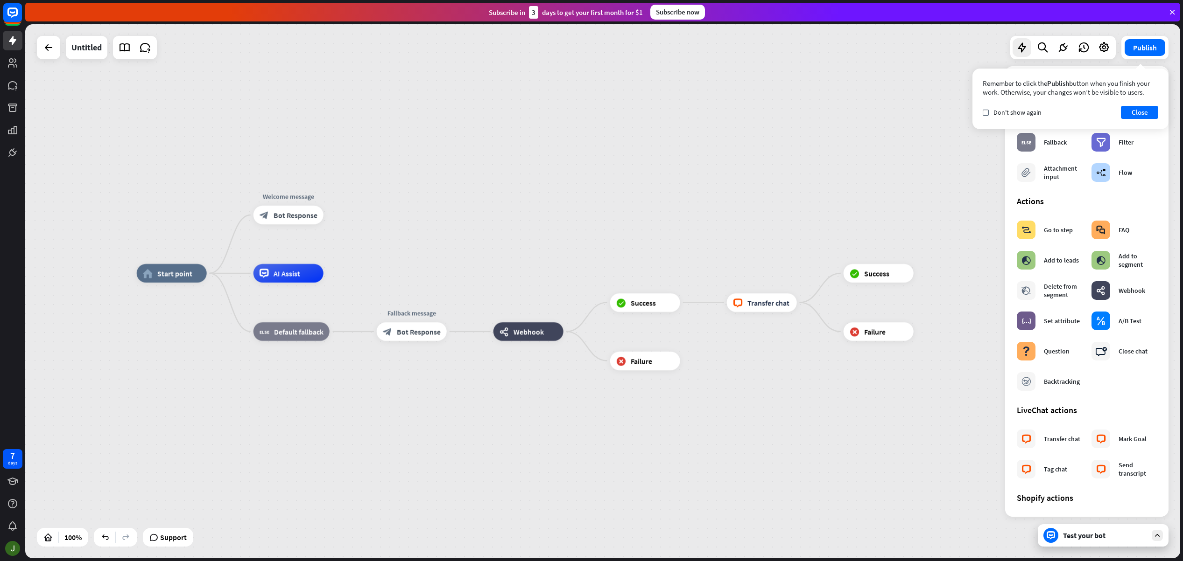
drag, startPoint x: 378, startPoint y: 362, endPoint x: 730, endPoint y: 373, distance: 351.6
click at [730, 373] on div "home_2 Start point Welcome message block_bot_response Bot Response AI Assist bl…" at bounding box center [714, 540] width 1155 height 534
click at [287, 272] on span "AI Assist" at bounding box center [286, 273] width 27 height 9
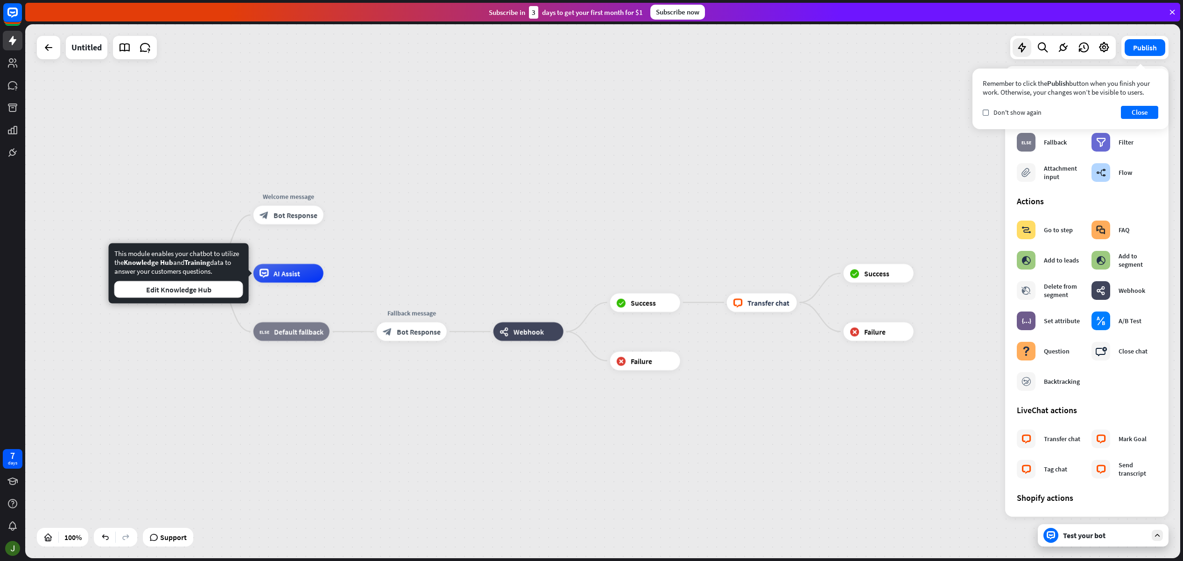
click at [386, 245] on div "home_2 Start point Welcome message block_bot_response Bot Response AI Assist bl…" at bounding box center [602, 291] width 1155 height 534
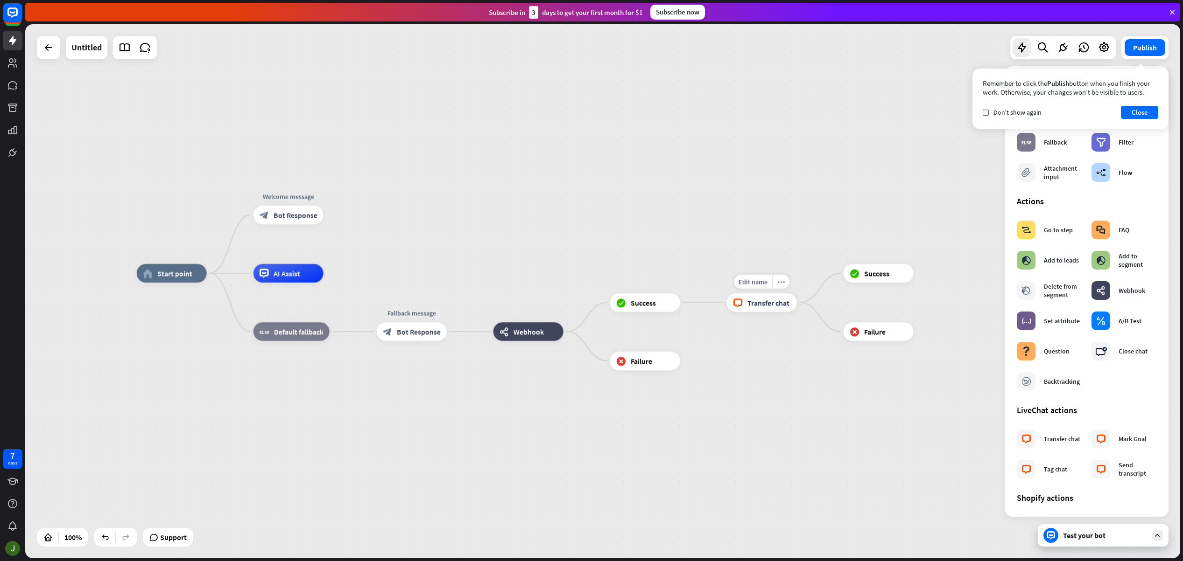
click at [772, 301] on span "Transfer chat" at bounding box center [768, 302] width 42 height 9
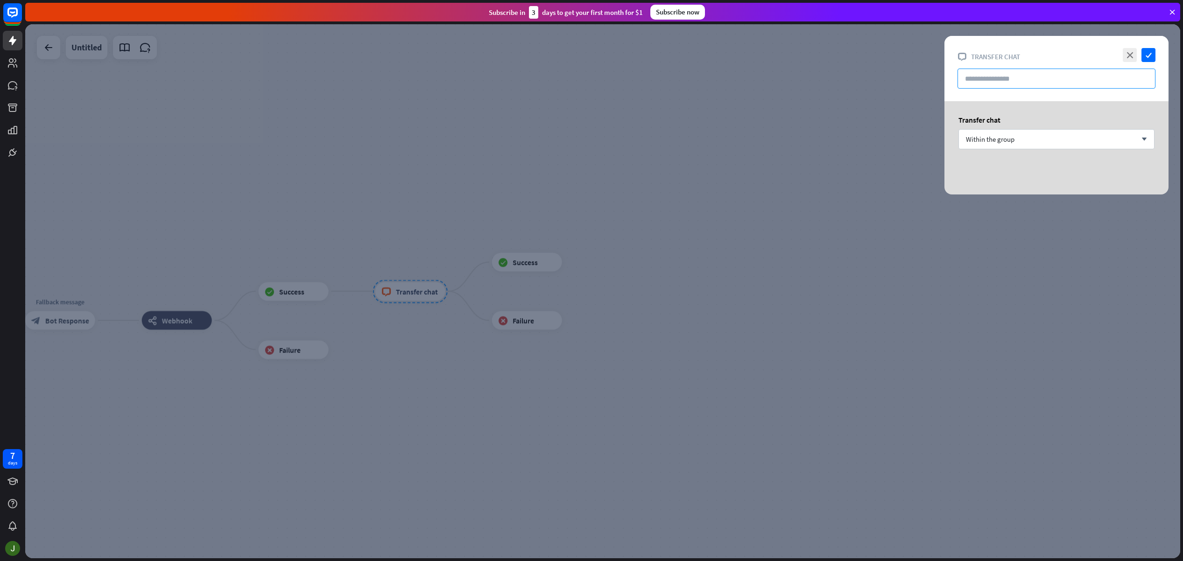
click at [1061, 77] on input "text" at bounding box center [1056, 79] width 198 height 20
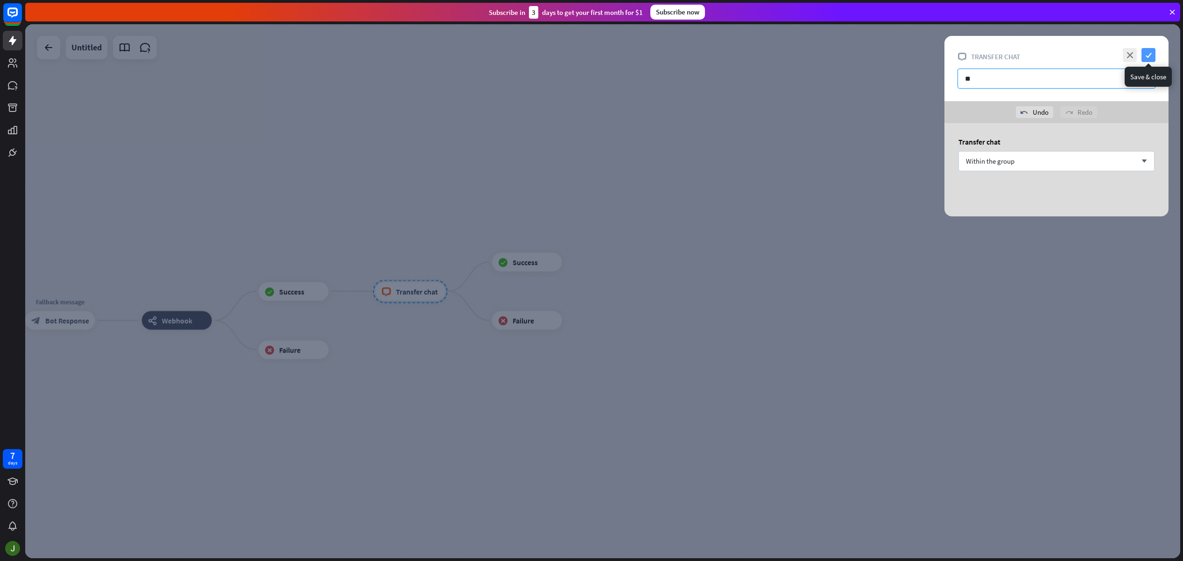
type input "**"
click at [1151, 55] on icon "check" at bounding box center [1148, 55] width 14 height 14
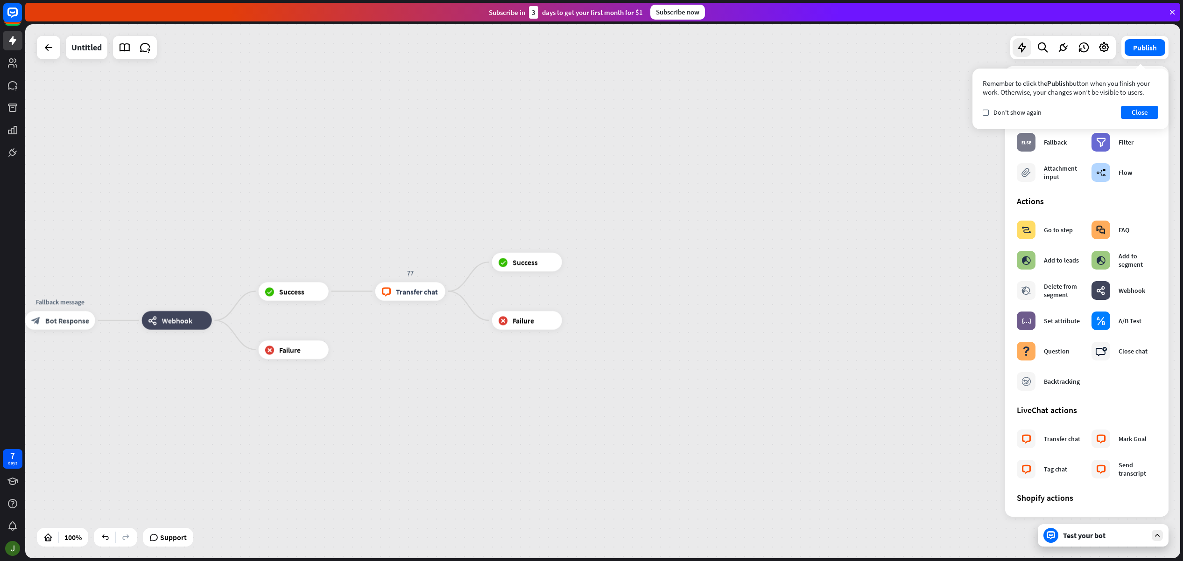
click at [1037, 413] on div "LiveChat actions" at bounding box center [1086, 410] width 140 height 11
click at [10, 156] on icon at bounding box center [12, 152] width 11 height 11
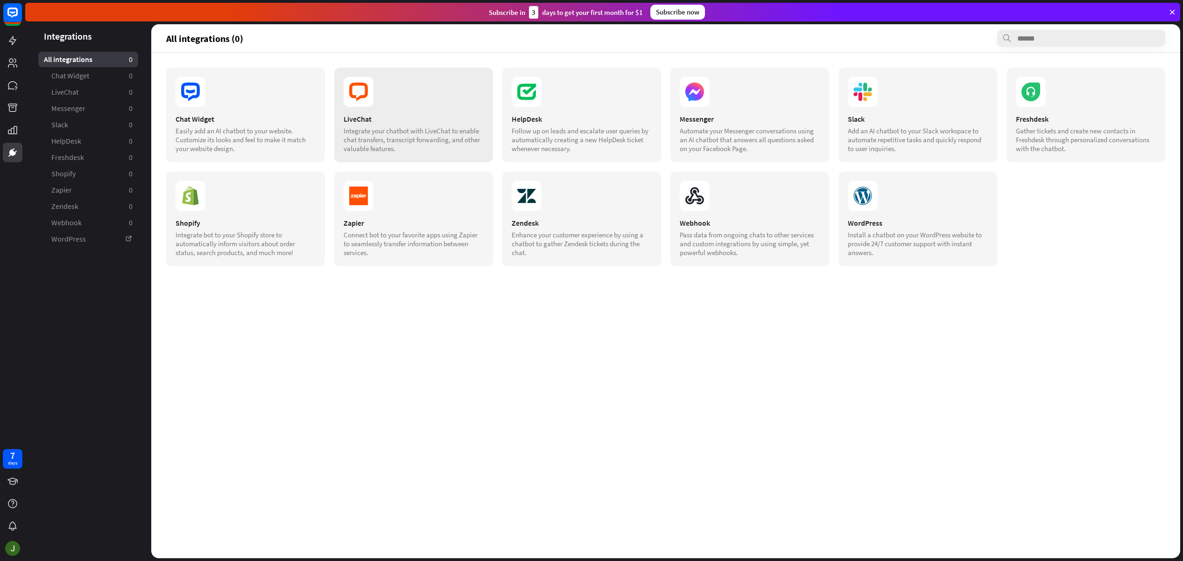
click at [369, 105] on icon at bounding box center [358, 92] width 30 height 30
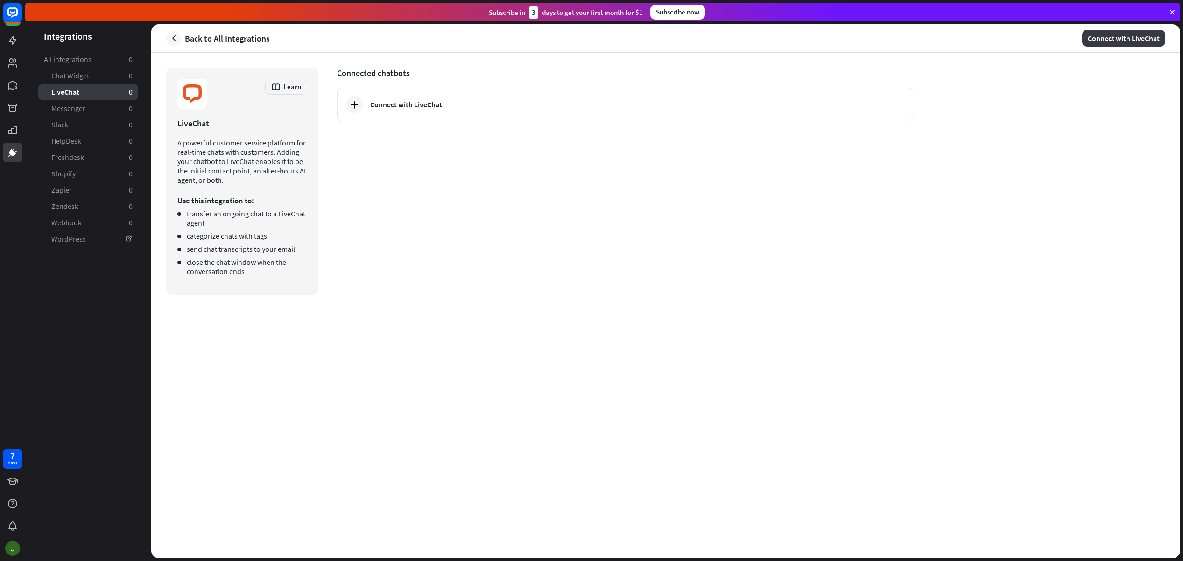
click at [1119, 39] on button "Connect with LiveChat" at bounding box center [1123, 38] width 83 height 17
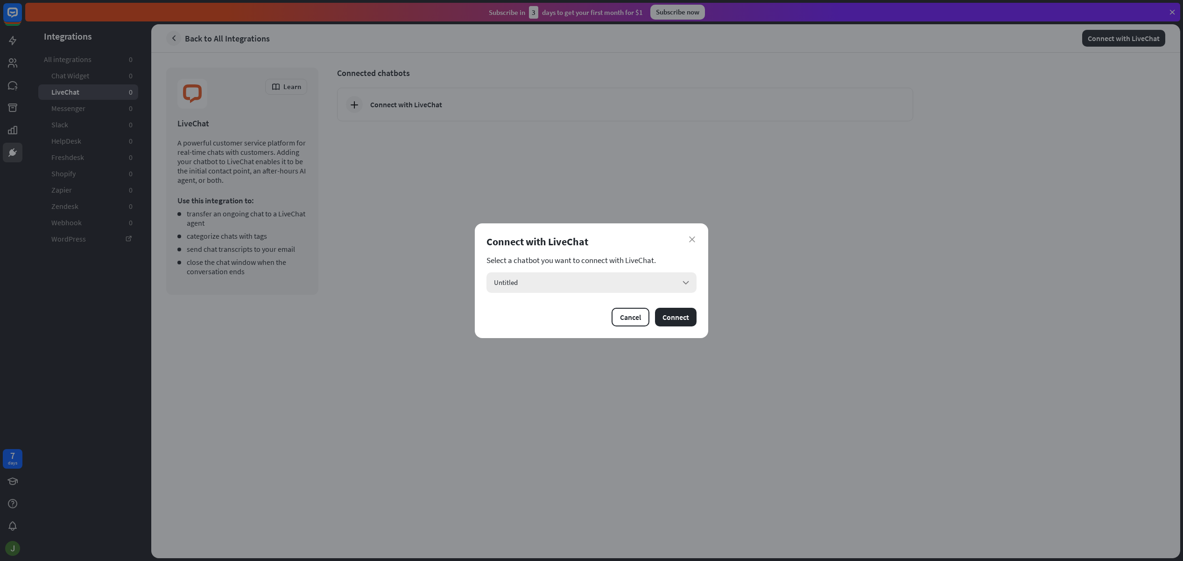
click at [642, 287] on div "Untitled arrow_down" at bounding box center [591, 283] width 210 height 21
click at [669, 309] on div "Untitled checked" at bounding box center [591, 308] width 203 height 19
click at [679, 318] on button "Connect" at bounding box center [676, 317] width 42 height 19
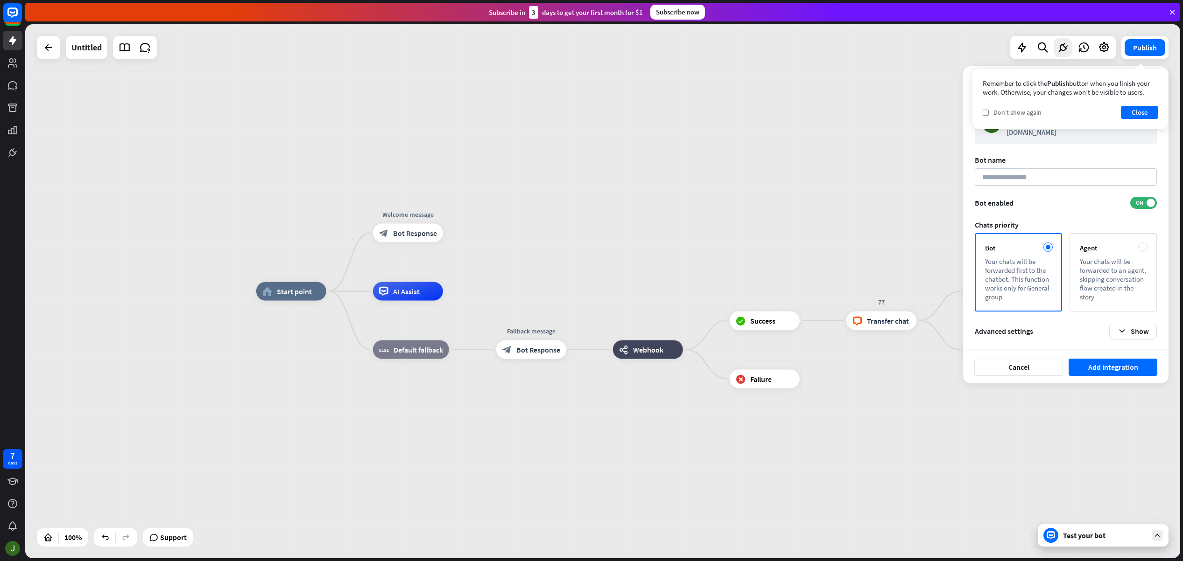
click at [1015, 112] on span "Don't show again" at bounding box center [1017, 112] width 48 height 8
drag, startPoint x: 1142, startPoint y: 112, endPoint x: 1129, endPoint y: 119, distance: 14.4
click at [1142, 112] on button "Close" at bounding box center [1138, 112] width 37 height 13
click at [1124, 327] on icon "button" at bounding box center [1122, 332] width 10 height 10
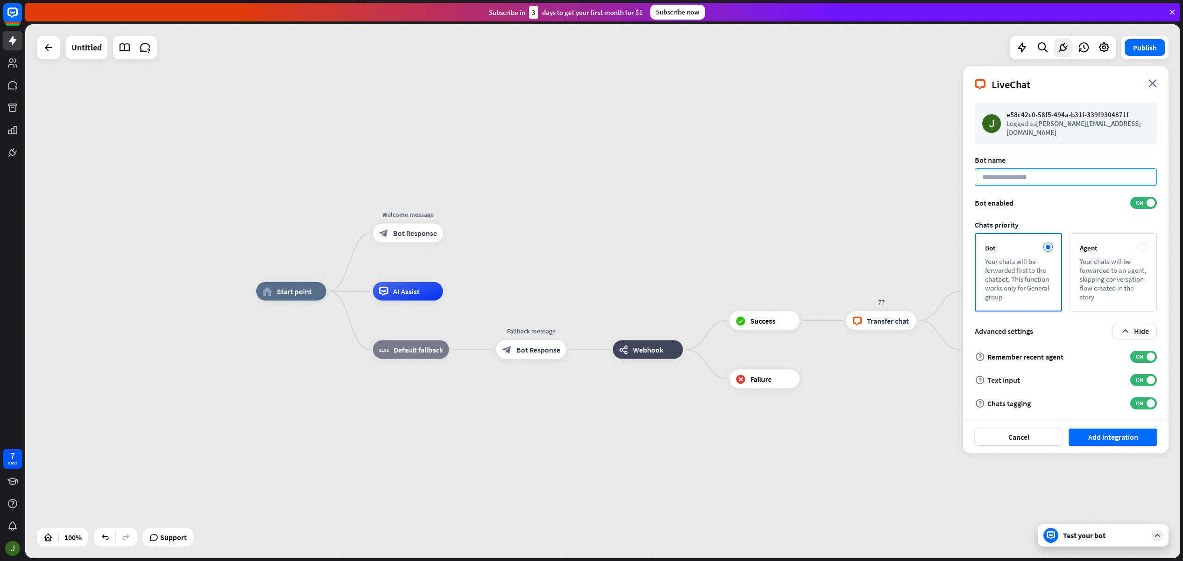
click at [1029, 168] on input at bounding box center [1065, 176] width 182 height 17
type input "*****"
click at [1099, 429] on button "Add integration" at bounding box center [1112, 437] width 89 height 17
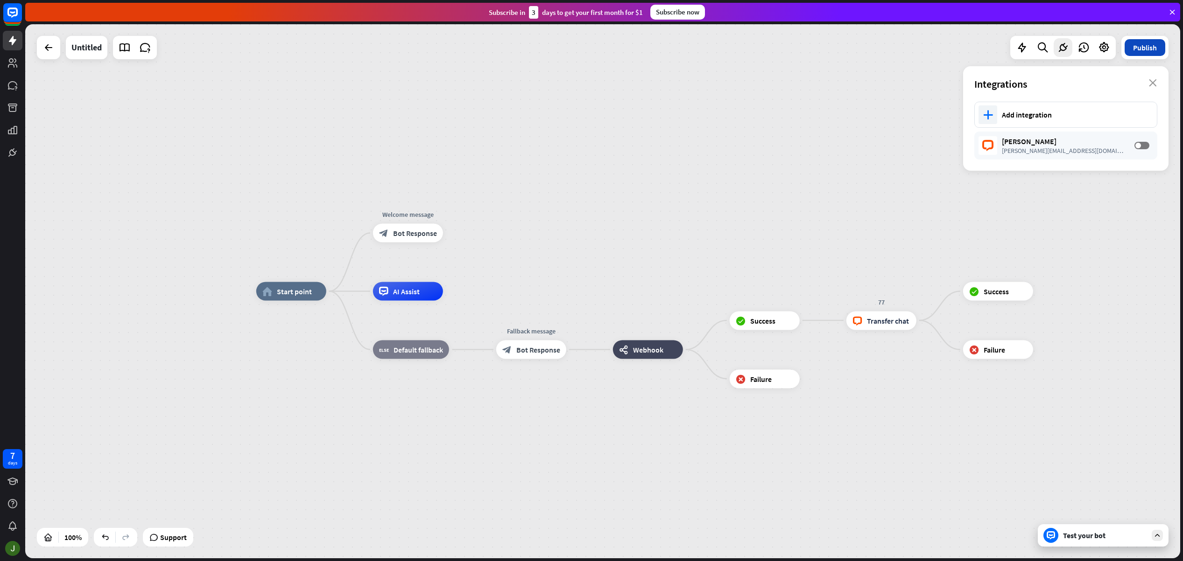
click at [1135, 48] on button "Publish" at bounding box center [1144, 47] width 41 height 17
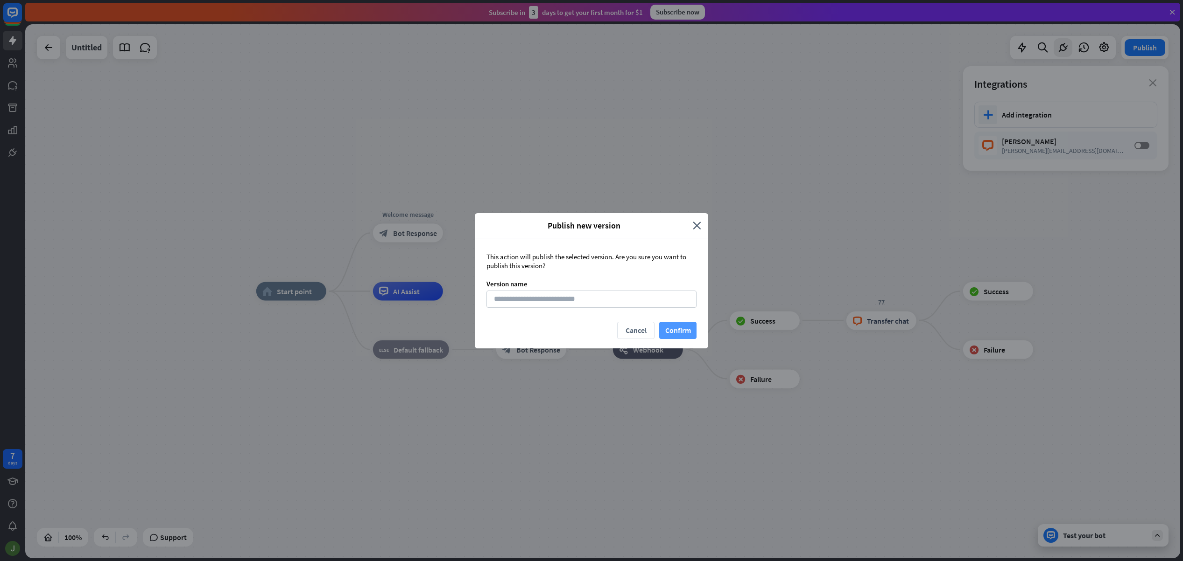
click at [685, 333] on button "Confirm" at bounding box center [677, 330] width 37 height 17
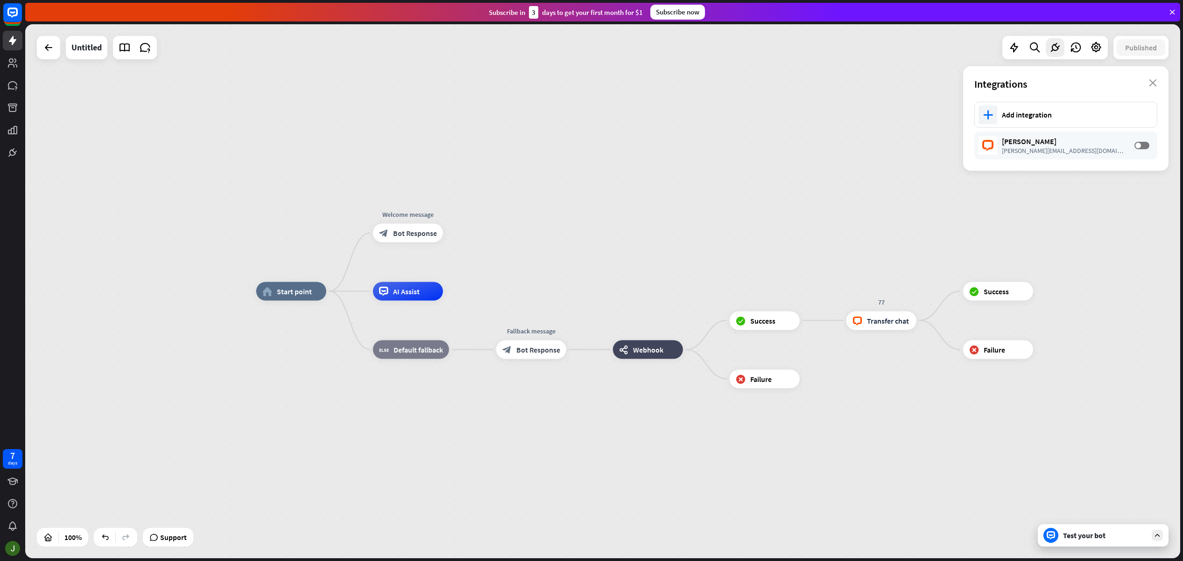
click at [1142, 539] on div "Test your bot" at bounding box center [1105, 535] width 84 height 9
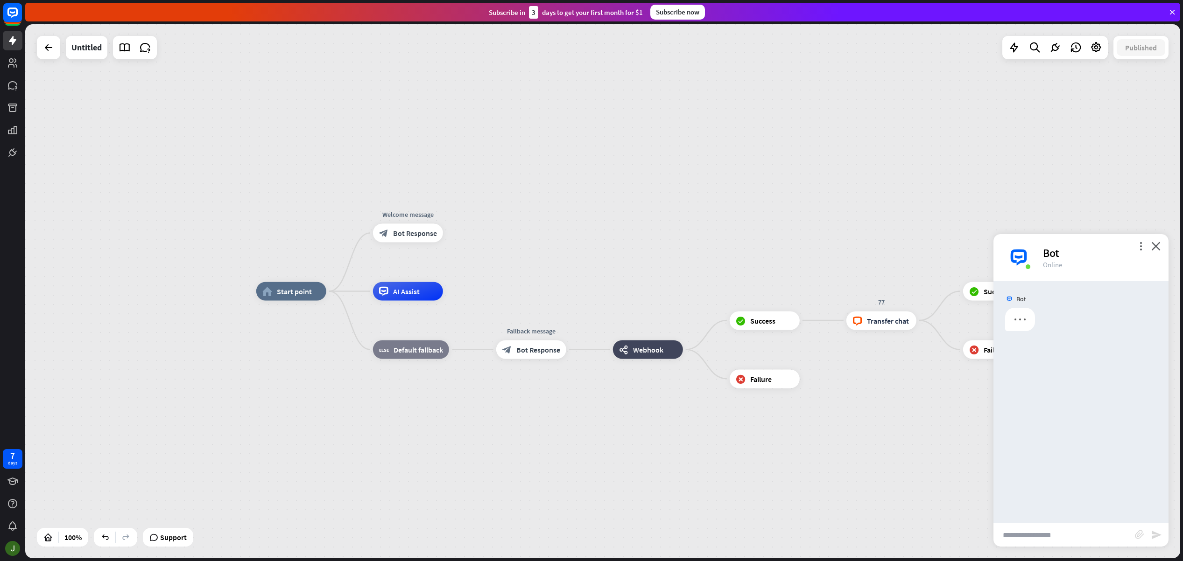
click at [1071, 534] on input "text" at bounding box center [1063, 535] width 141 height 23
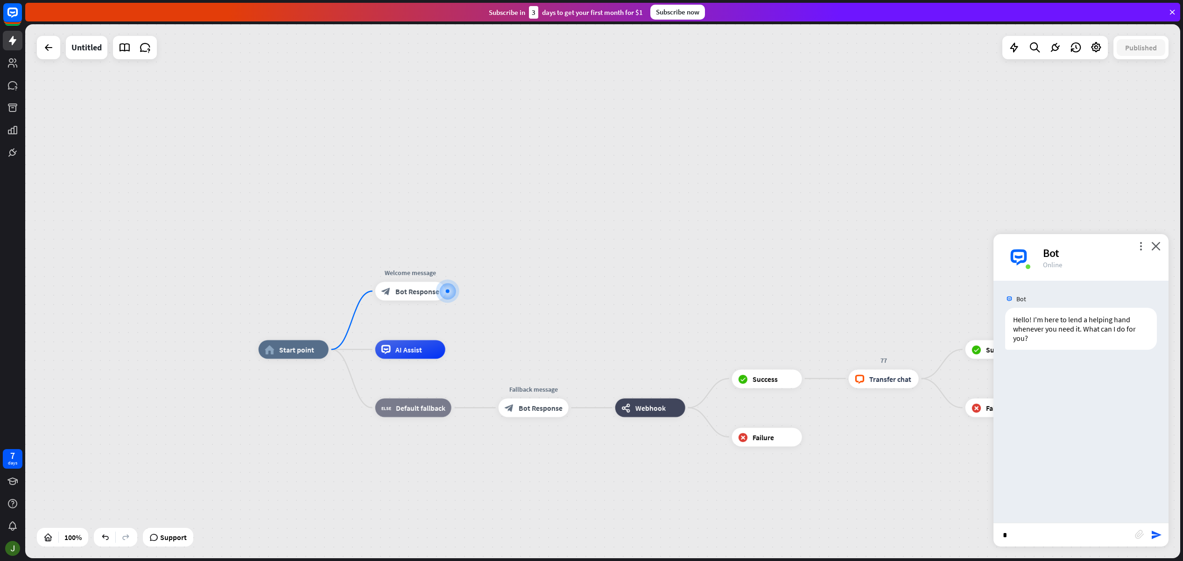
type input "**"
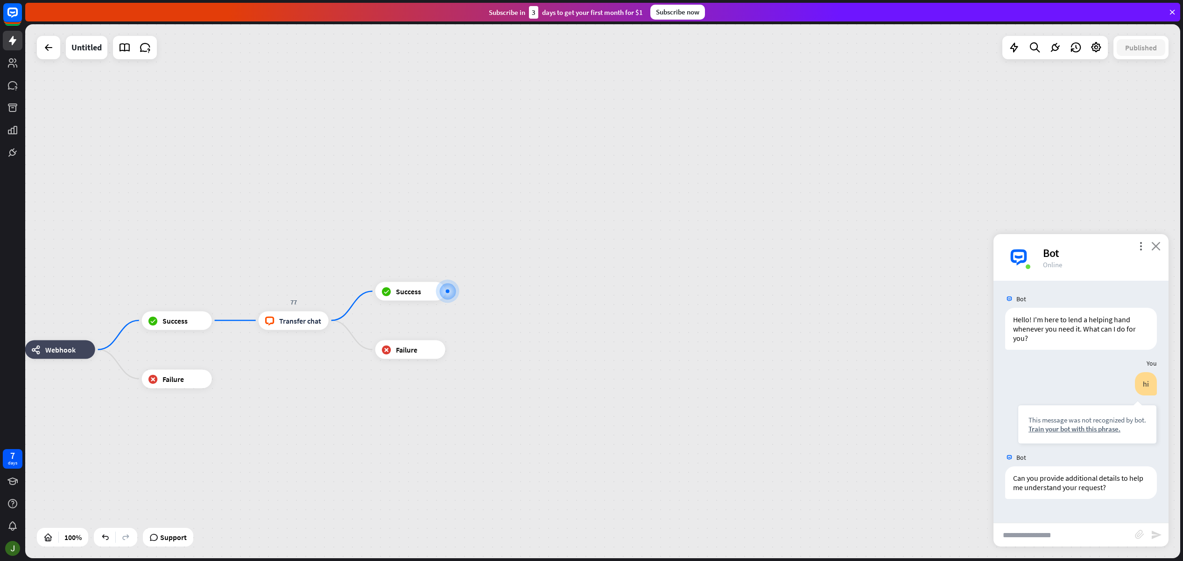
click at [1158, 247] on icon "close" at bounding box center [1155, 246] width 9 height 9
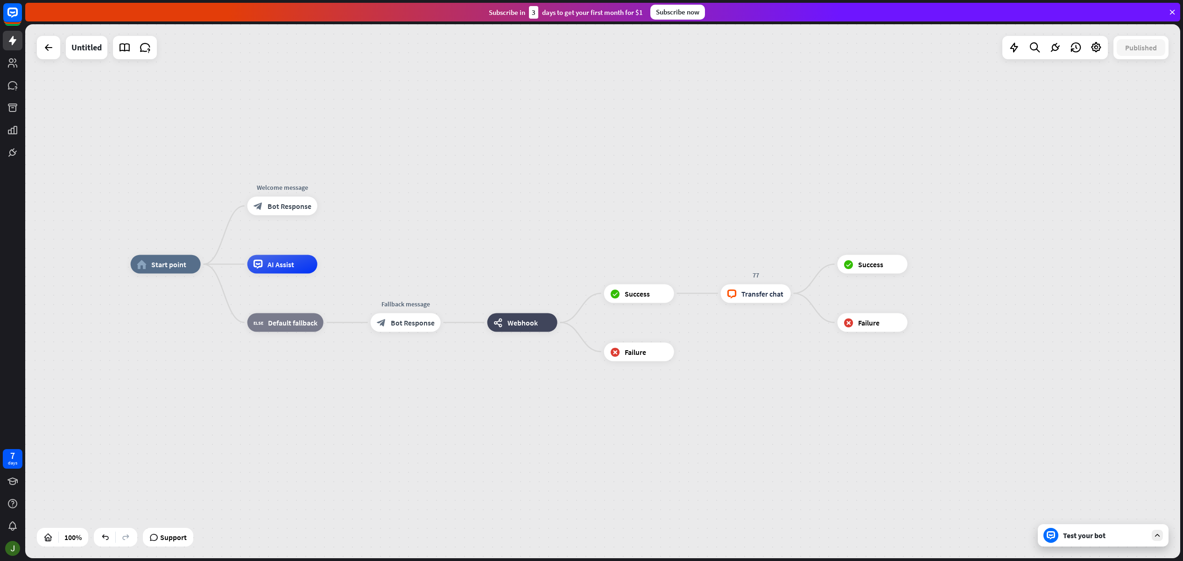
drag, startPoint x: 270, startPoint y: 374, endPoint x: 791, endPoint y: 347, distance: 521.5
click at [791, 347] on div "home_2 Start point Welcome message block_bot_response Bot Response AI Assist bl…" at bounding box center [708, 532] width 1155 height 534
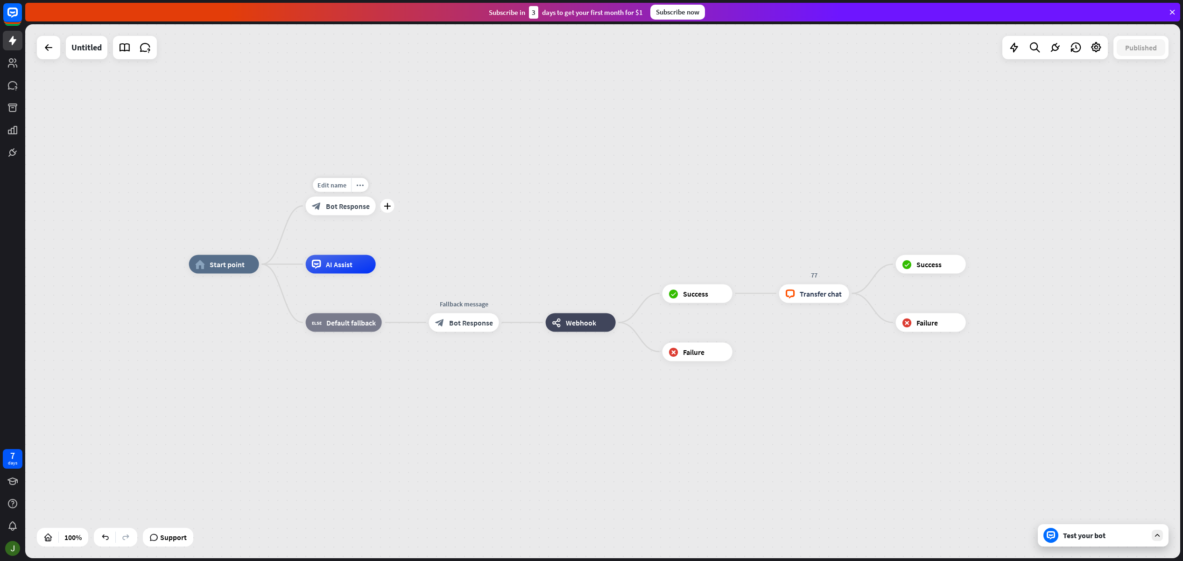
drag, startPoint x: 804, startPoint y: 293, endPoint x: 410, endPoint y: 203, distance: 404.0
click at [409, 203] on div "home_2 Start point Edit name more_horiz plus block_bot_response Bot Response AI…" at bounding box center [602, 291] width 1155 height 534
drag, startPoint x: 816, startPoint y: 296, endPoint x: 868, endPoint y: 232, distance: 82.0
click at [868, 230] on div "home_2 Start point Welcome message block_bot_response Bot Response AI Assist bl…" at bounding box center [602, 291] width 1155 height 534
click at [831, 292] on span "Transfer chat" at bounding box center [820, 293] width 42 height 9
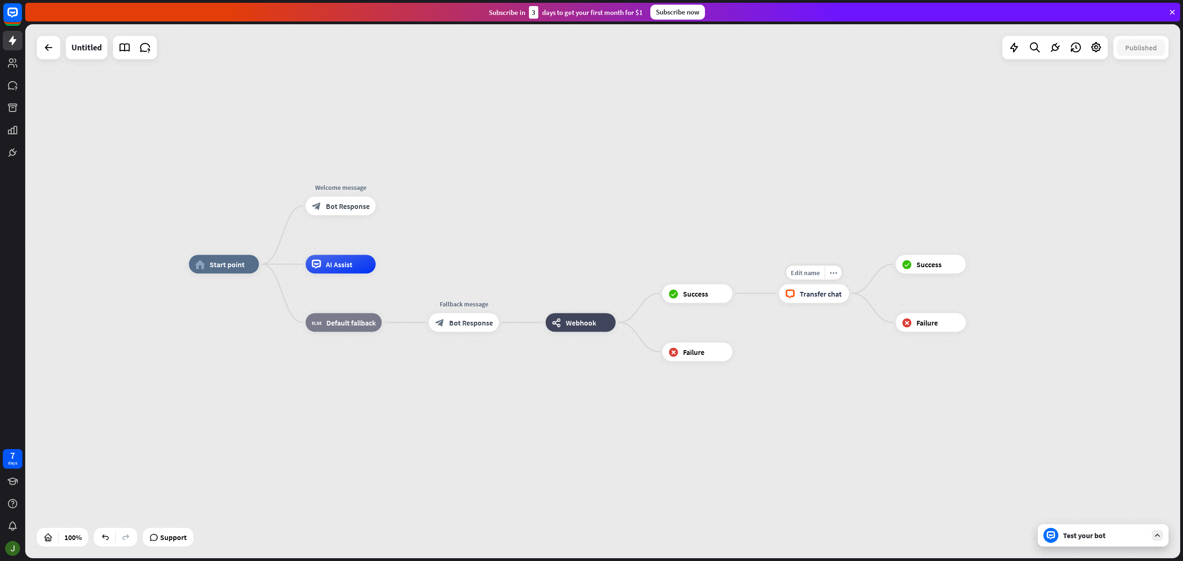
click at [831, 292] on div at bounding box center [602, 291] width 1155 height 534
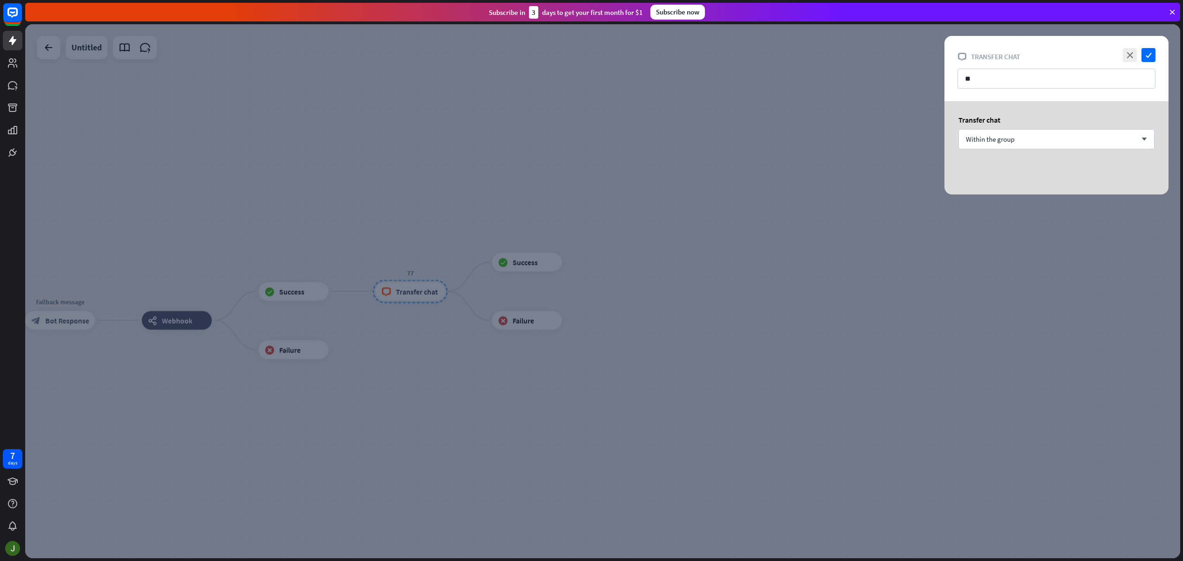
drag, startPoint x: 1152, startPoint y: 54, endPoint x: 462, endPoint y: 230, distance: 712.1
click at [1152, 54] on icon "check" at bounding box center [1148, 55] width 14 height 14
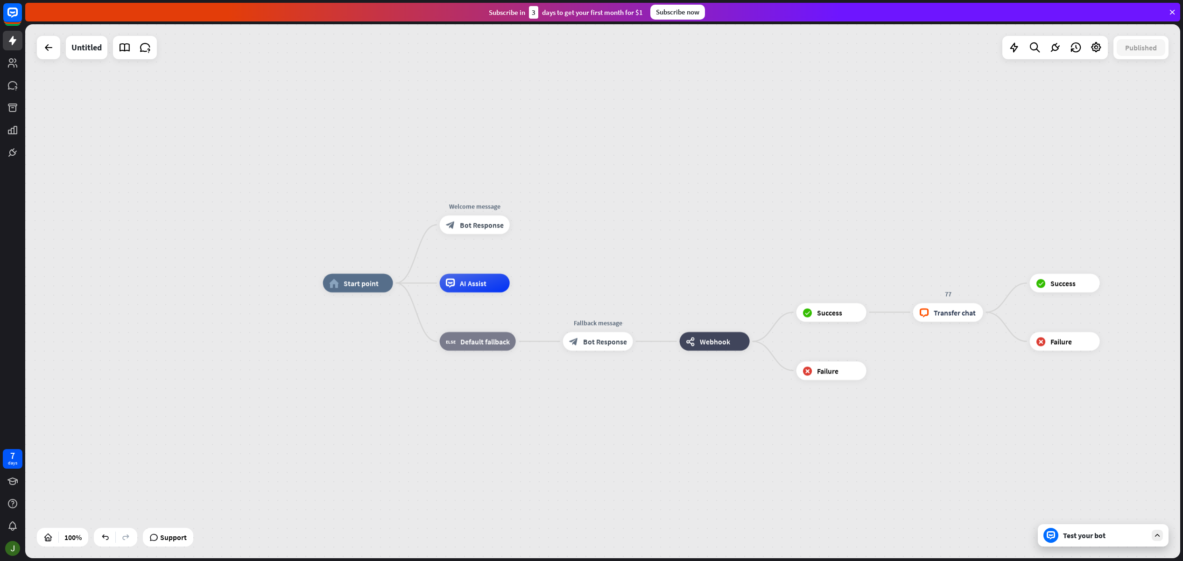
drag, startPoint x: 186, startPoint y: 225, endPoint x: 728, endPoint y: 248, distance: 542.3
click at [721, 249] on div "home_2 Start point Welcome message block_bot_response Bot Response AI Assist bl…" at bounding box center [602, 291] width 1155 height 534
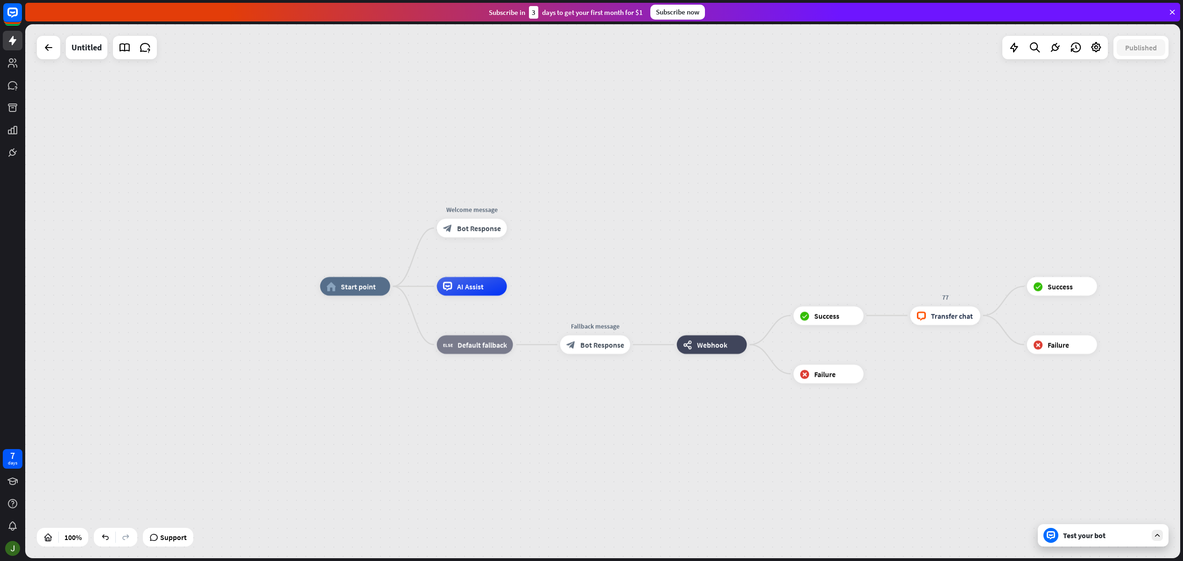
drag, startPoint x: 1015, startPoint y: 49, endPoint x: 1012, endPoint y: 86, distance: 37.0
click at [1015, 49] on icon at bounding box center [1014, 48] width 12 height 12
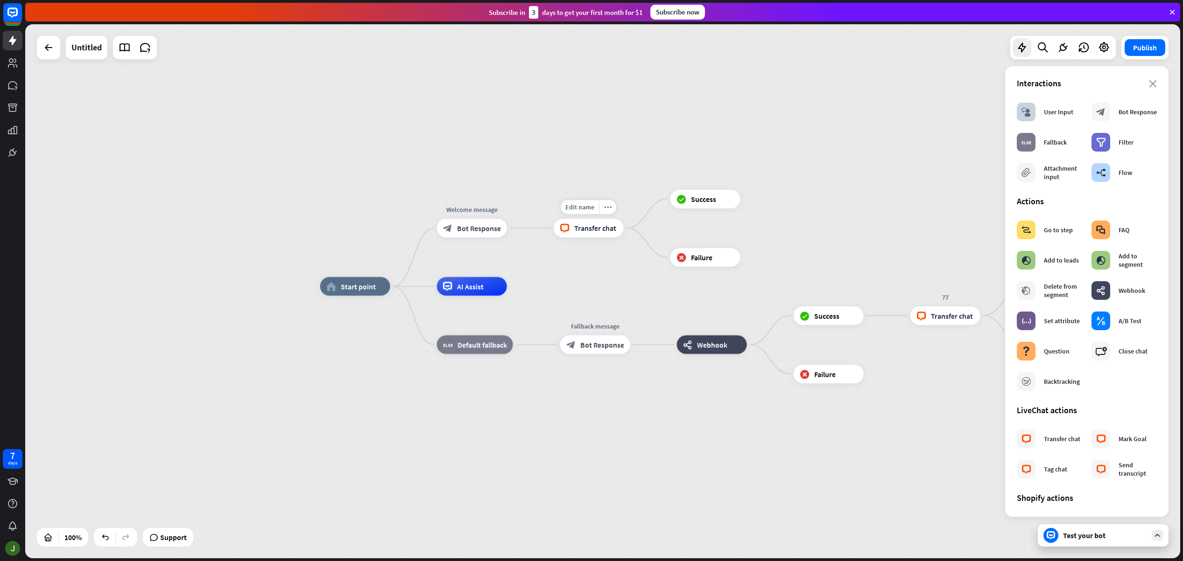
click at [607, 237] on div "block_livechat Transfer chat" at bounding box center [588, 228] width 70 height 19
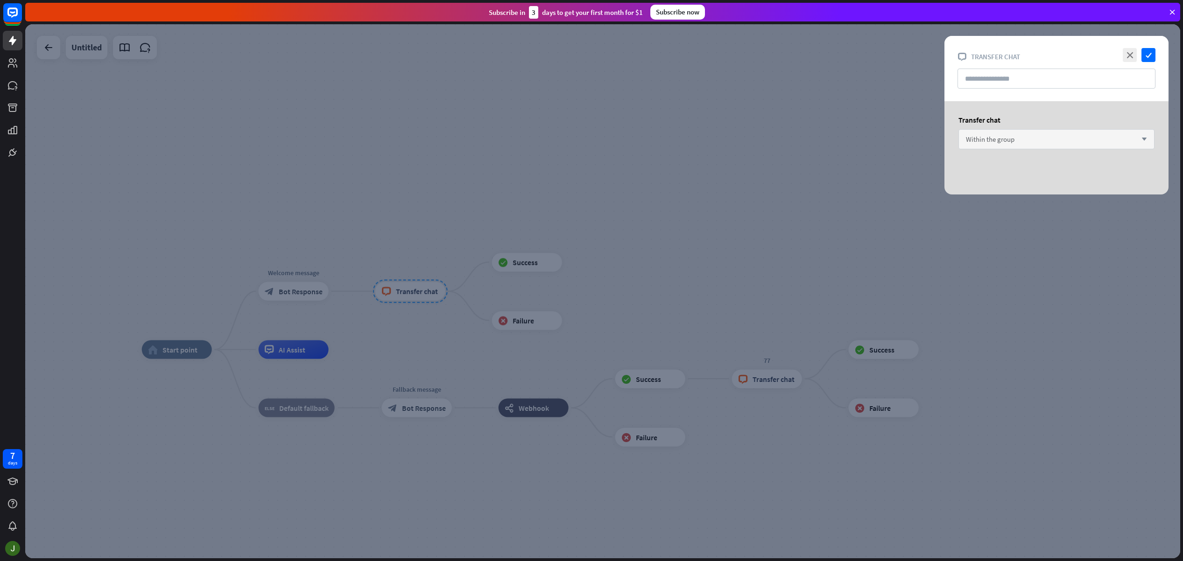
click at [1018, 140] on div "Within the group arrow_down" at bounding box center [1056, 139] width 196 height 20
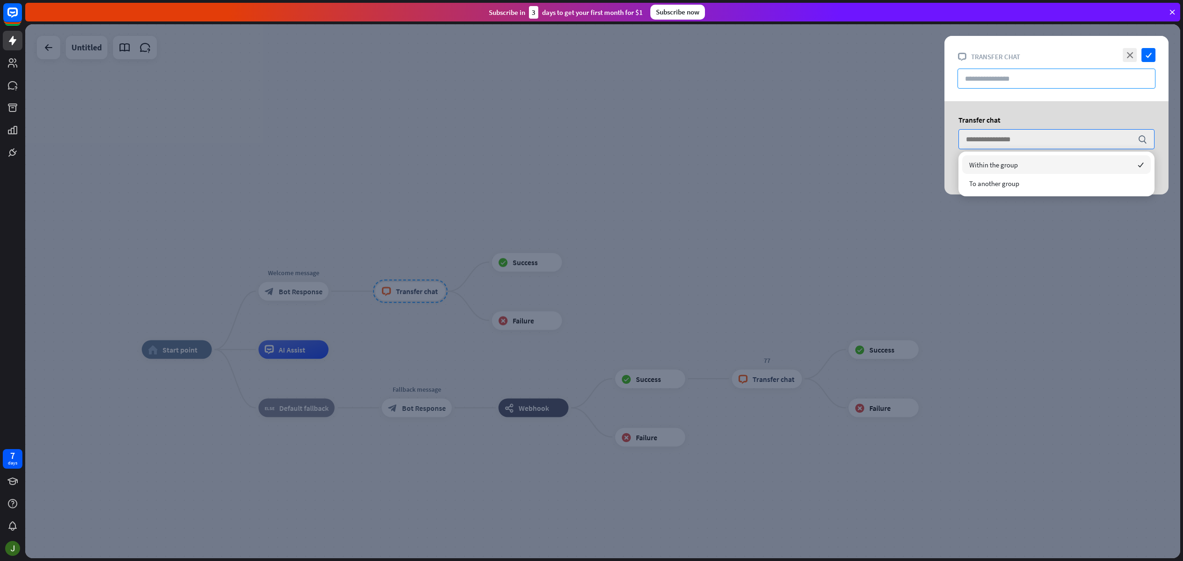
drag, startPoint x: 1032, startPoint y: 119, endPoint x: 1063, endPoint y: 76, distance: 52.5
click at [1032, 119] on div "Transfer chat" at bounding box center [1056, 119] width 196 height 9
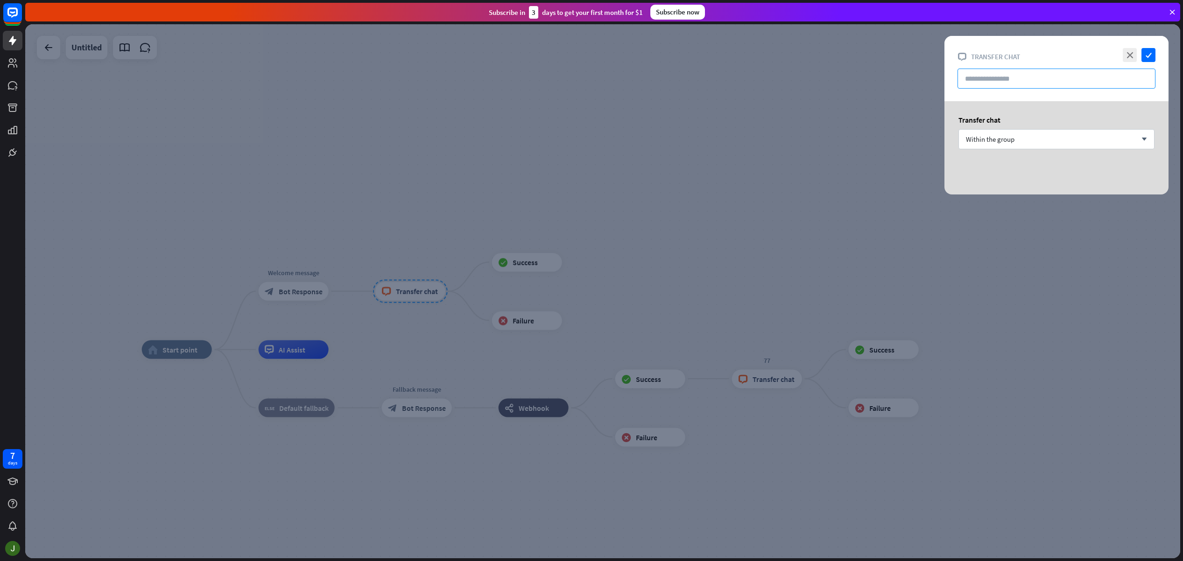
click at [1032, 82] on input "text" at bounding box center [1056, 79] width 198 height 20
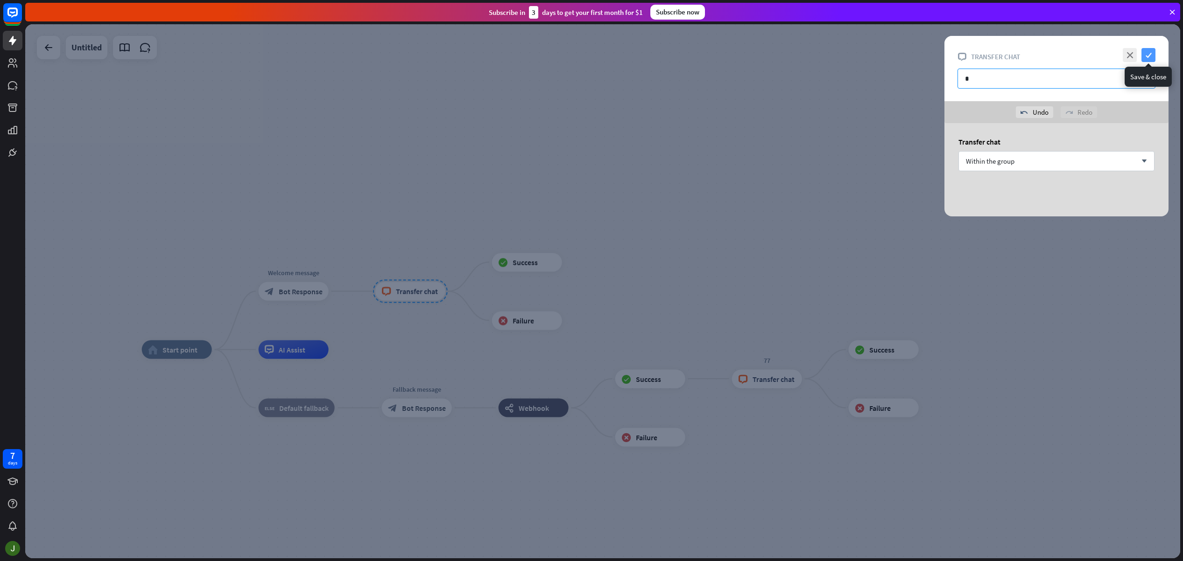
type input "*"
click at [1149, 54] on icon "check" at bounding box center [1148, 55] width 14 height 14
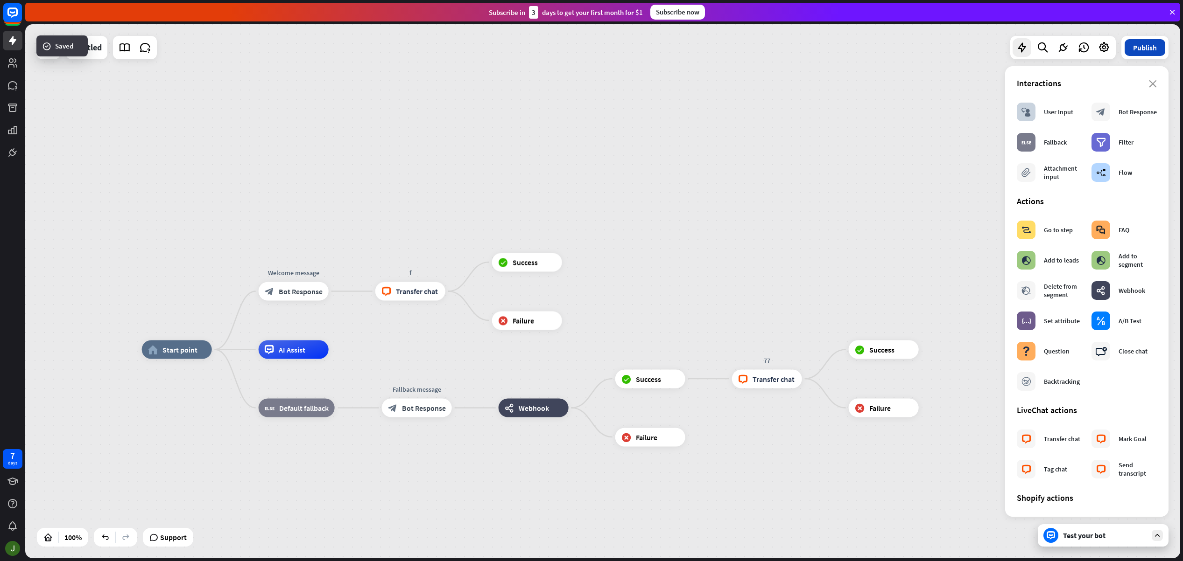
click at [1145, 52] on button "Publish" at bounding box center [1144, 47] width 41 height 17
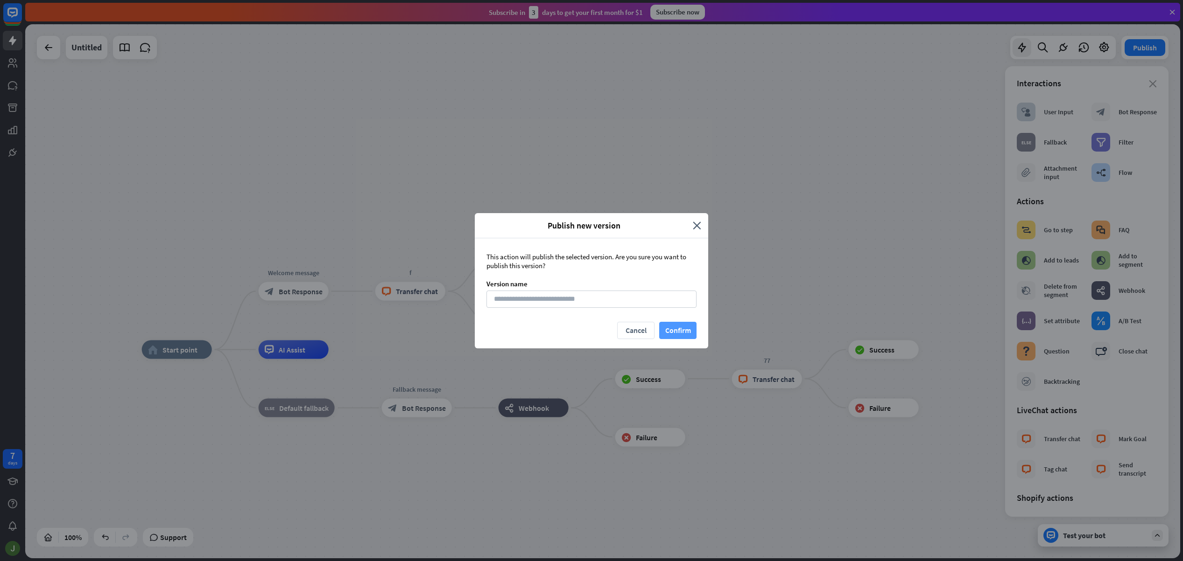
click at [680, 331] on button "Confirm" at bounding box center [677, 330] width 37 height 17
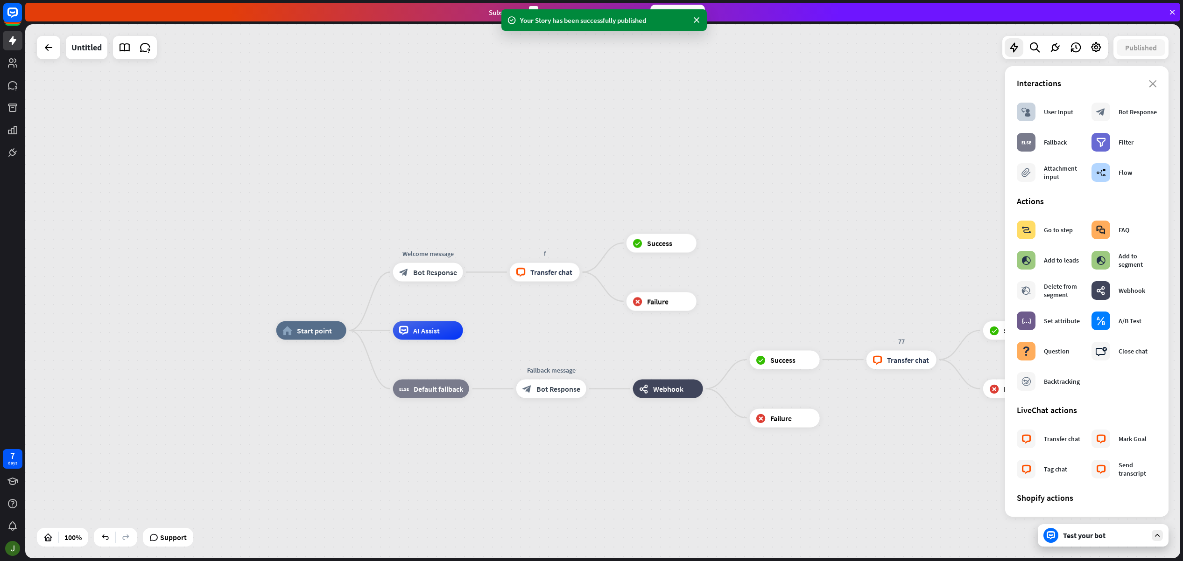
drag, startPoint x: 351, startPoint y: 222, endPoint x: 485, endPoint y: 203, distance: 135.8
click at [485, 203] on div "home_2 Start point Welcome message block_bot_response Bot Response f block_live…" at bounding box center [602, 291] width 1155 height 534
drag, startPoint x: 1159, startPoint y: 539, endPoint x: 1120, endPoint y: 537, distance: 38.4
click at [1158, 539] on icon at bounding box center [1157, 536] width 8 height 8
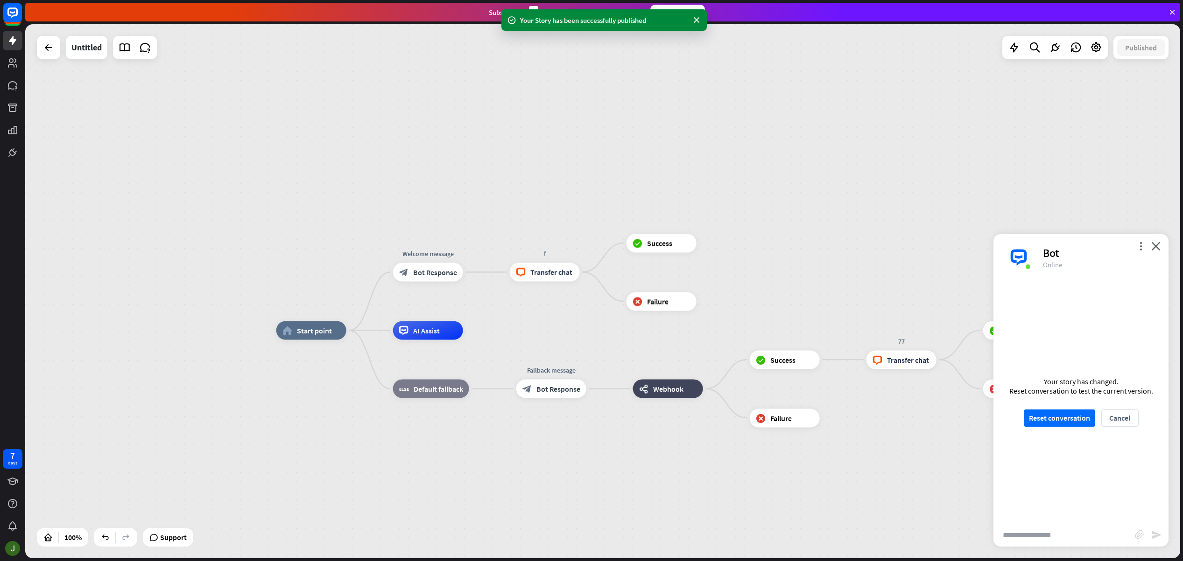
click at [1076, 534] on input "text" at bounding box center [1063, 535] width 141 height 23
click at [1072, 421] on button "Reset conversation" at bounding box center [1058, 418] width 71 height 17
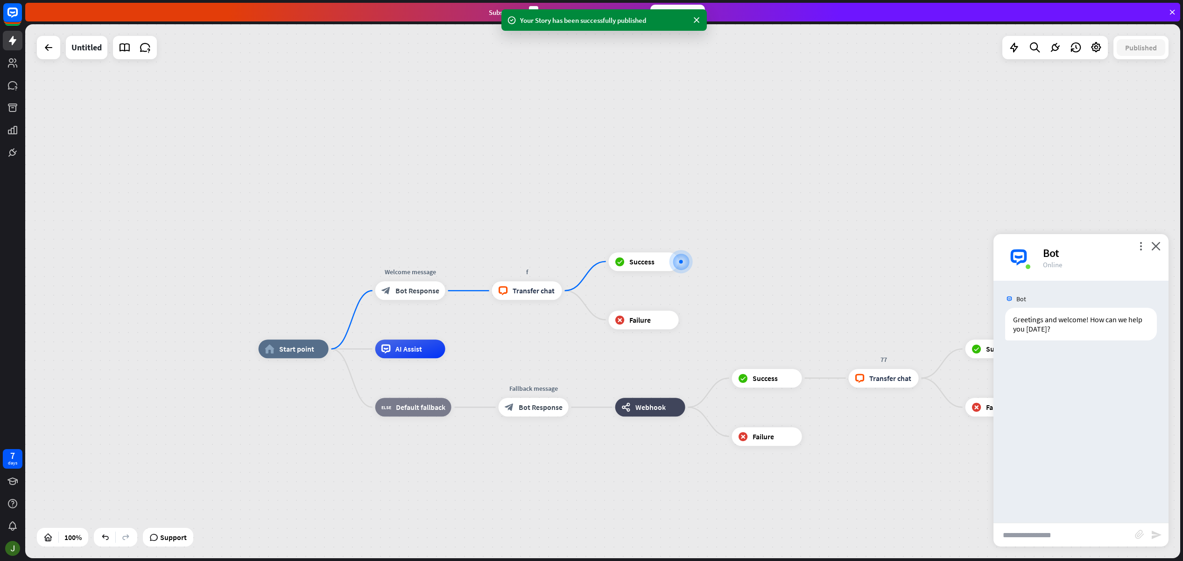
click at [1043, 538] on input "text" at bounding box center [1063, 535] width 141 height 23
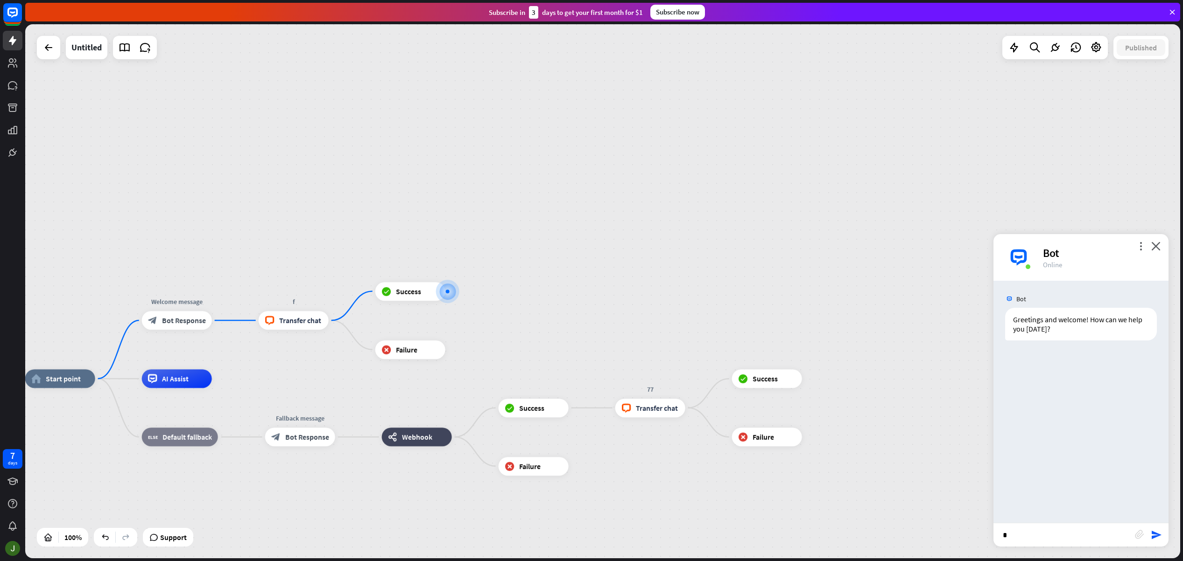
type input "**"
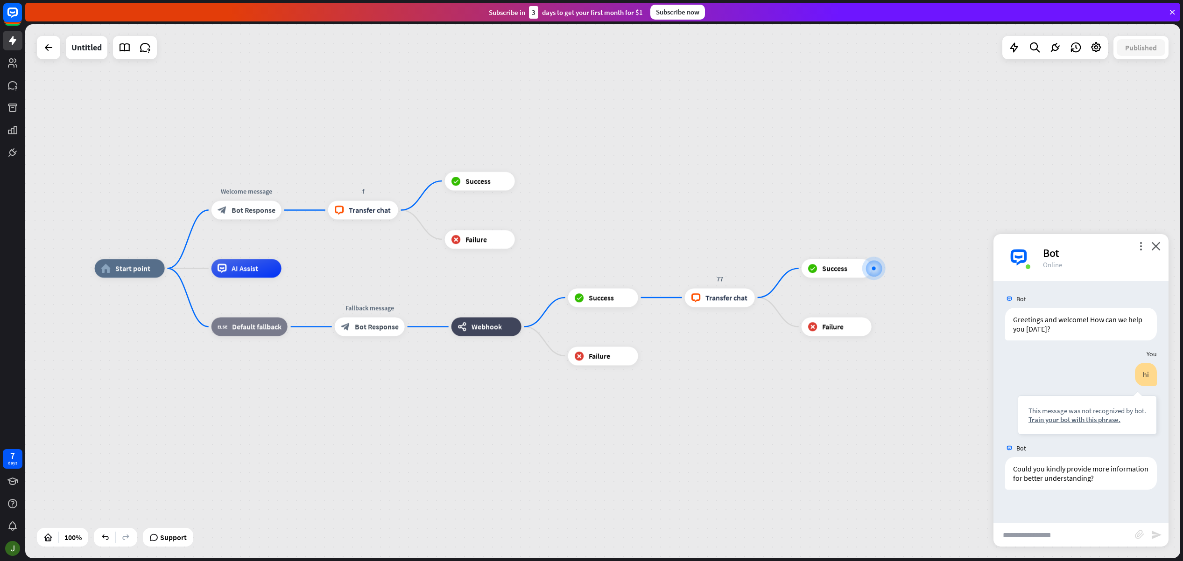
drag, startPoint x: 226, startPoint y: 146, endPoint x: 347, endPoint y: 130, distance: 121.4
click at [643, 124] on div "home_2 Start point Welcome message block_bot_response Bot Response f block_live…" at bounding box center [602, 291] width 1155 height 534
click at [1093, 47] on icon at bounding box center [1096, 48] width 12 height 12
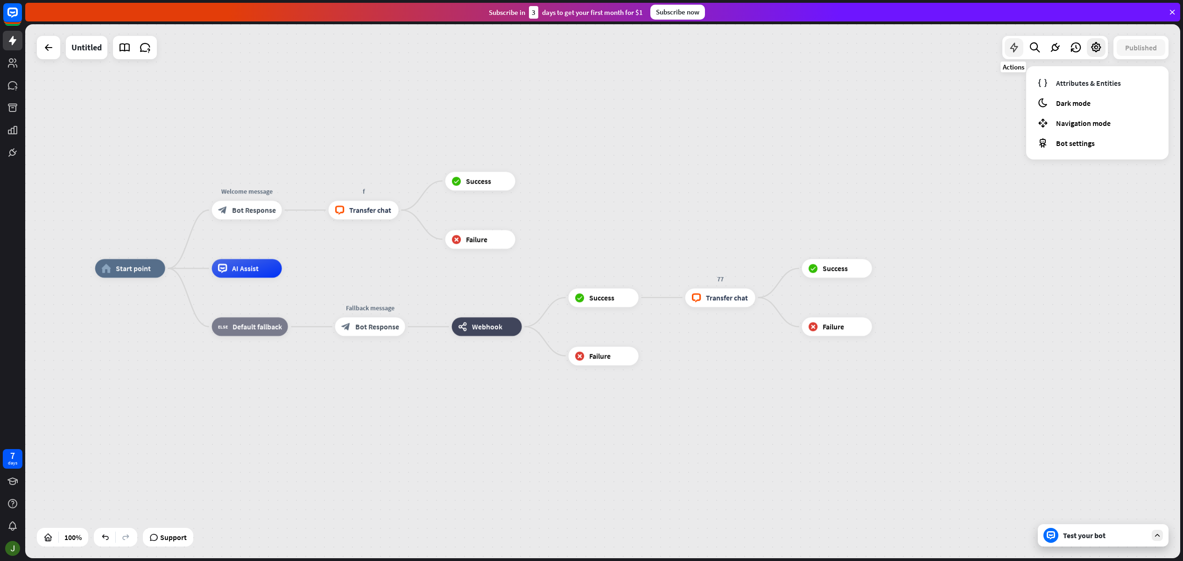
click at [1010, 46] on icon at bounding box center [1014, 48] width 12 height 12
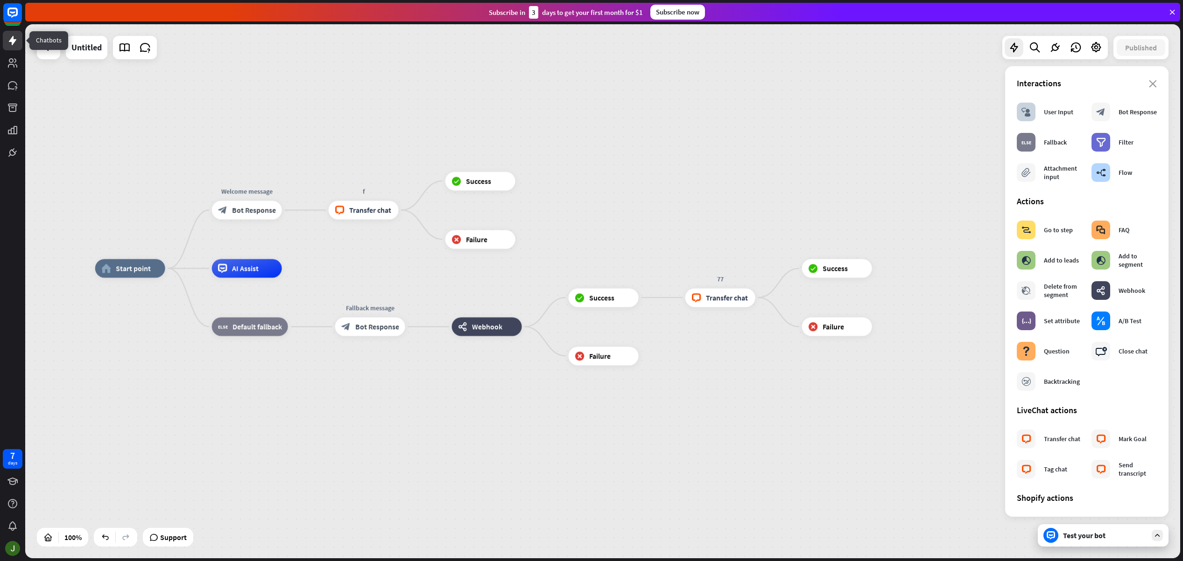
click at [14, 37] on icon at bounding box center [12, 40] width 11 height 11
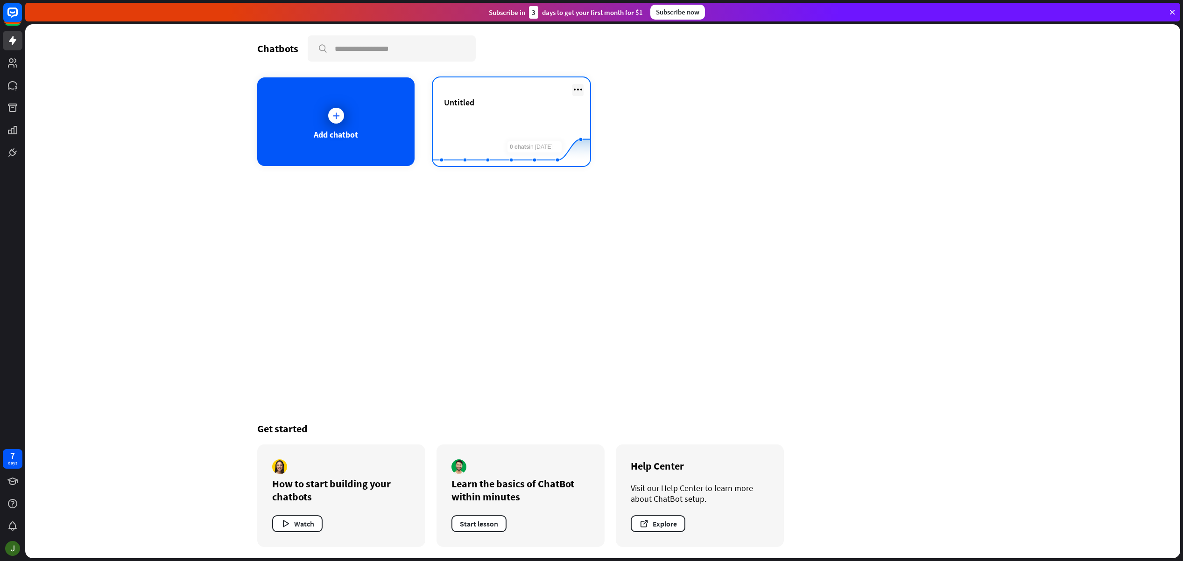
click at [576, 88] on icon at bounding box center [577, 89] width 11 height 11
click at [491, 119] on rect at bounding box center [511, 143] width 157 height 58
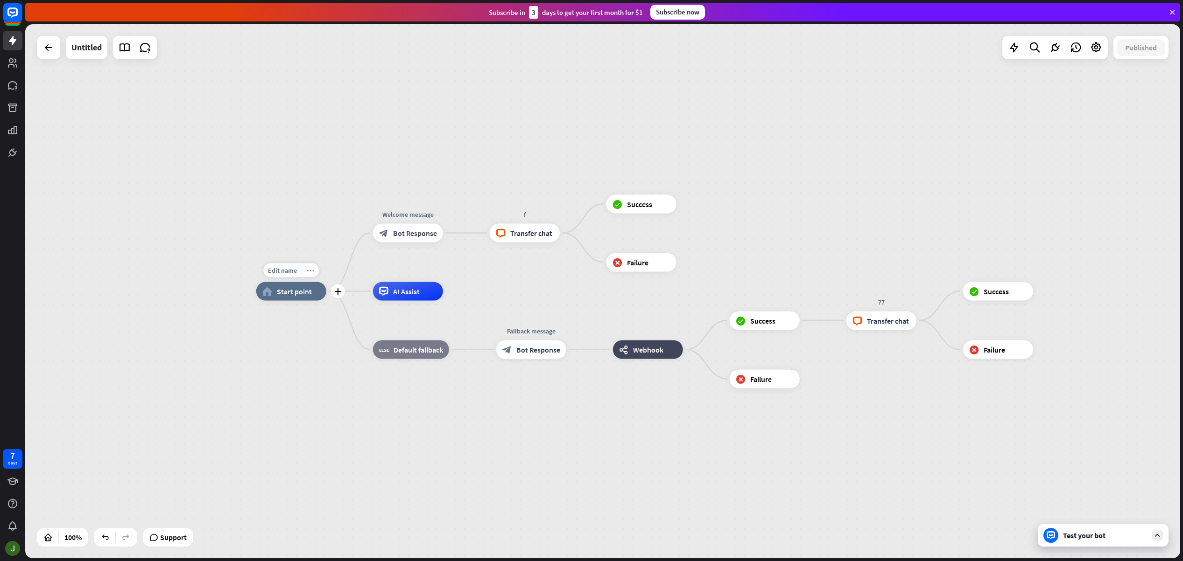
click at [310, 270] on icon "more_horiz" at bounding box center [310, 270] width 7 height 7
click at [346, 186] on div "home_2 Start point Welcome message block_bot_response Bot Response f block_live…" at bounding box center [602, 291] width 1155 height 534
click at [1055, 47] on icon at bounding box center [1055, 48] width 12 height 12
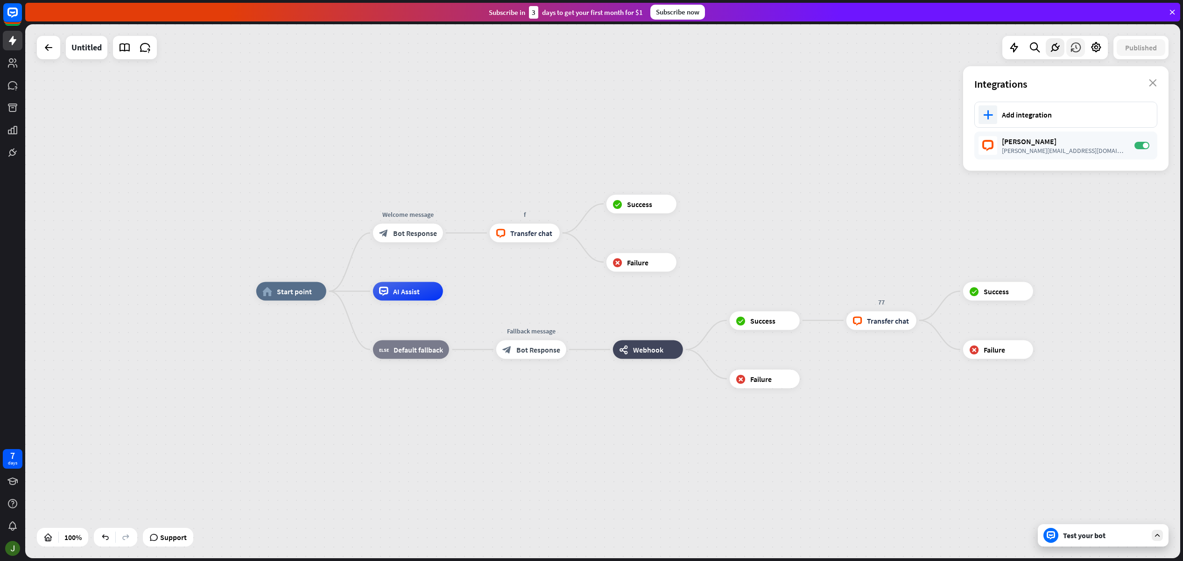
click at [1073, 46] on icon at bounding box center [1075, 48] width 12 height 12
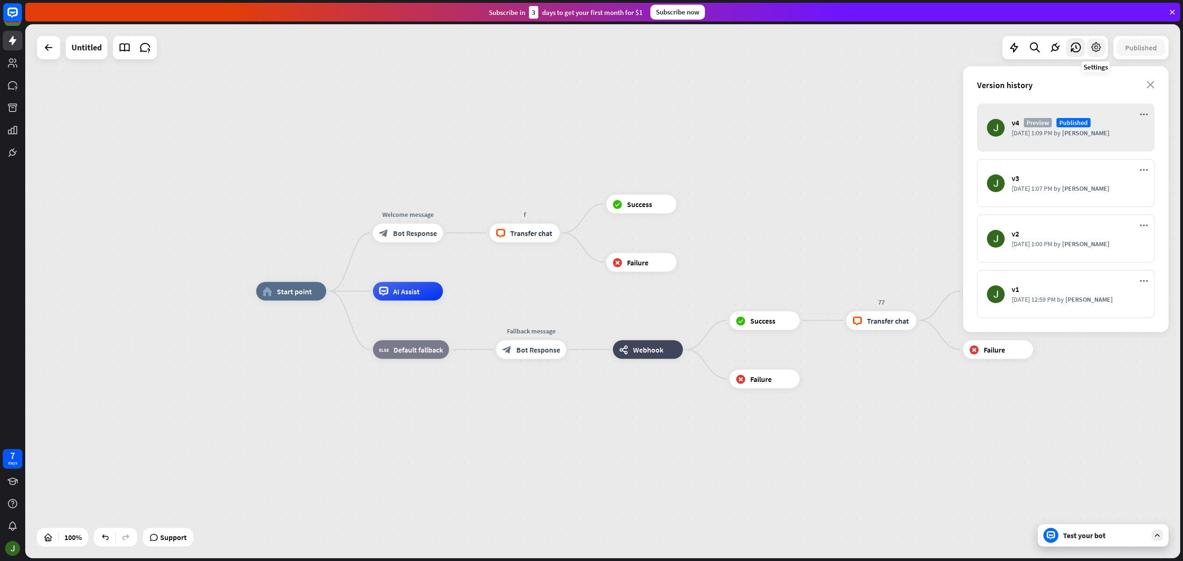
click at [1092, 47] on icon at bounding box center [1096, 48] width 12 height 12
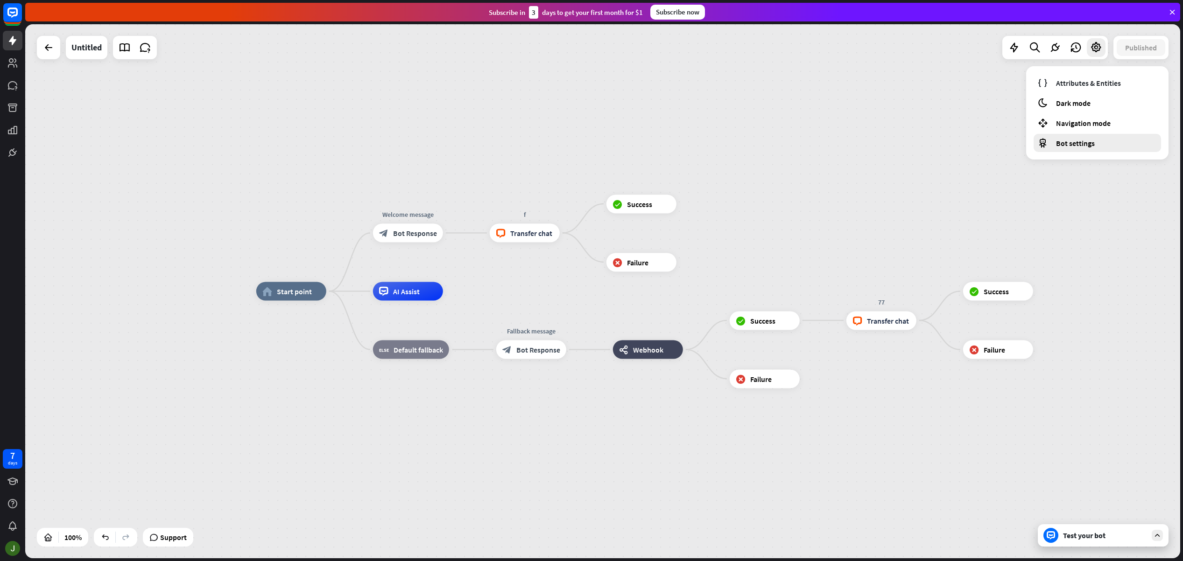
click at [1098, 144] on div "Bot settings" at bounding box center [1096, 143] width 127 height 18
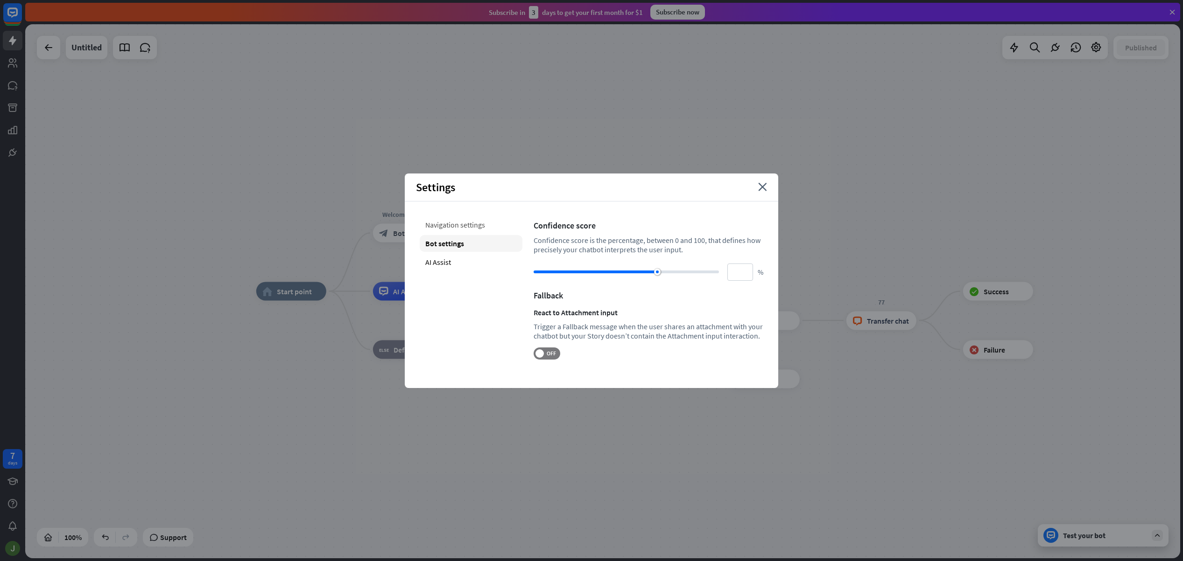
click at [471, 222] on div "Navigation settings" at bounding box center [471, 225] width 103 height 17
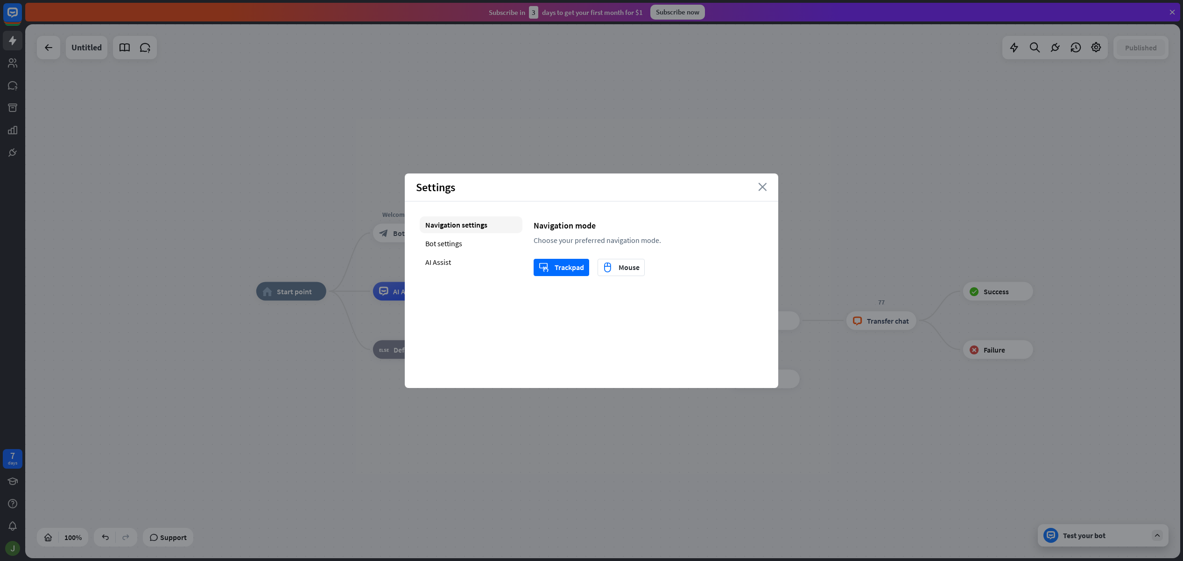
click at [762, 189] on icon "close" at bounding box center [762, 187] width 9 height 8
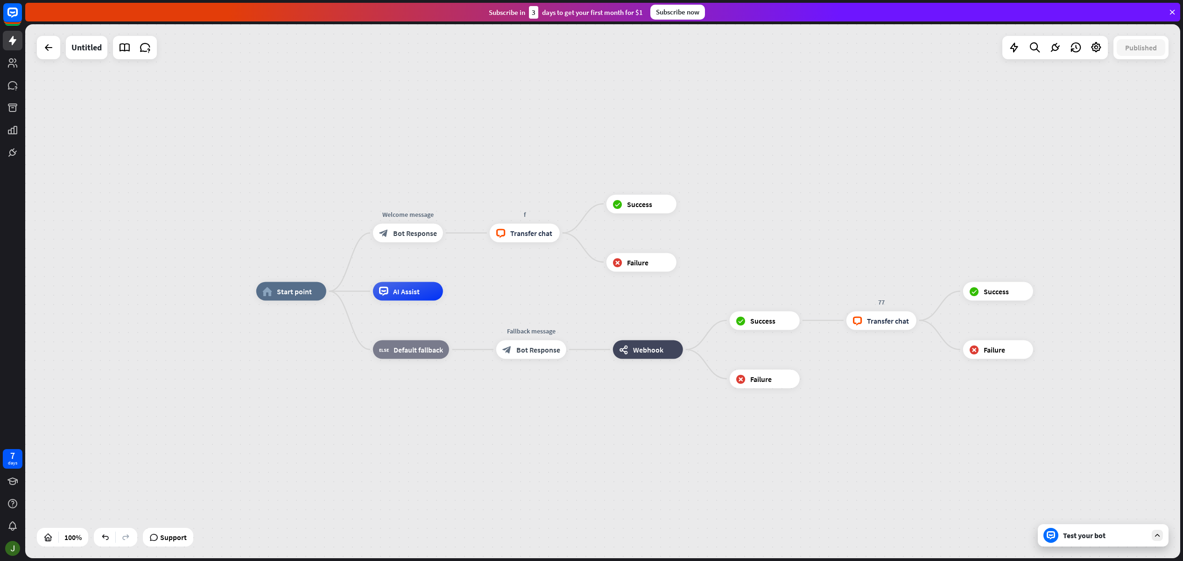
click at [1127, 540] on div "Test your bot" at bounding box center [1102, 536] width 131 height 22
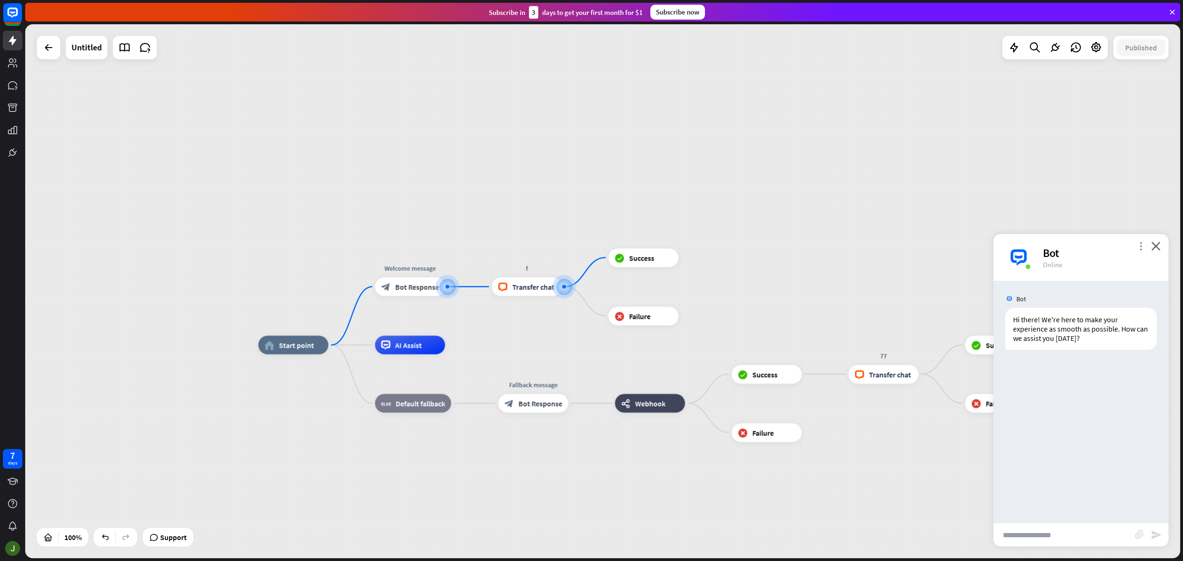
click at [1136, 243] on icon "more_vert" at bounding box center [1140, 246] width 9 height 9
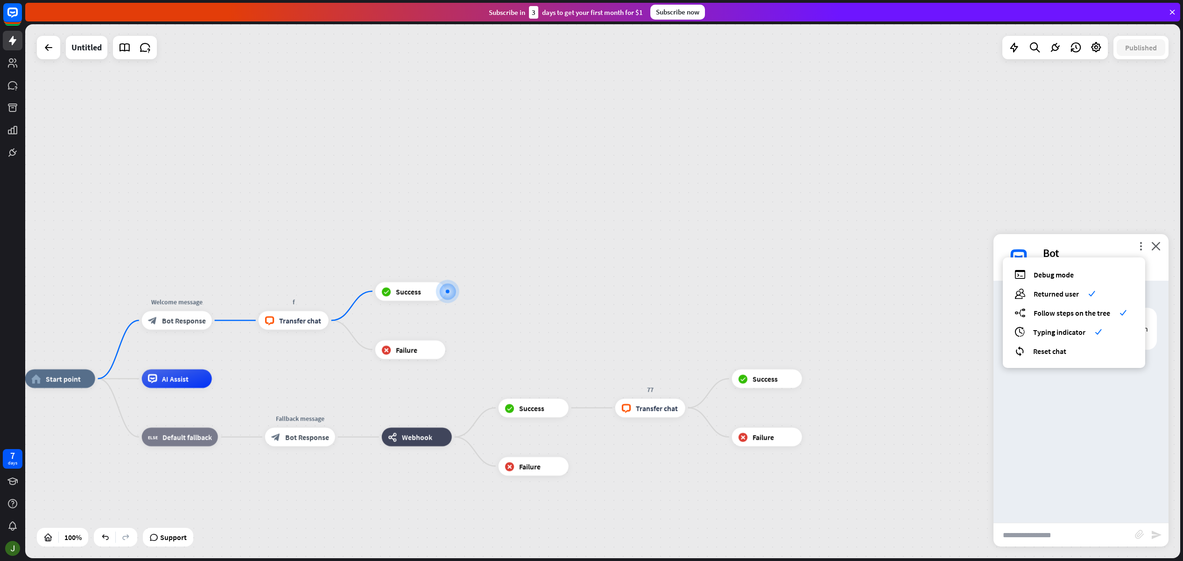
click at [1115, 246] on div "Bot" at bounding box center [1100, 253] width 114 height 14
click at [1153, 245] on icon "close" at bounding box center [1155, 246] width 9 height 9
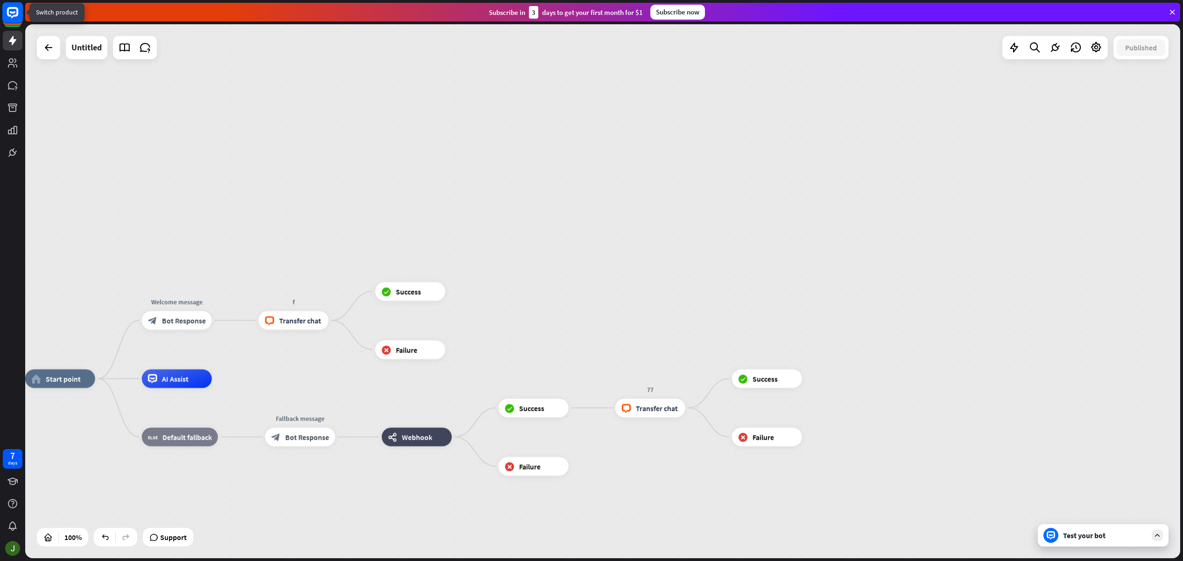
click at [13, 11] on rect at bounding box center [12, 12] width 21 height 21
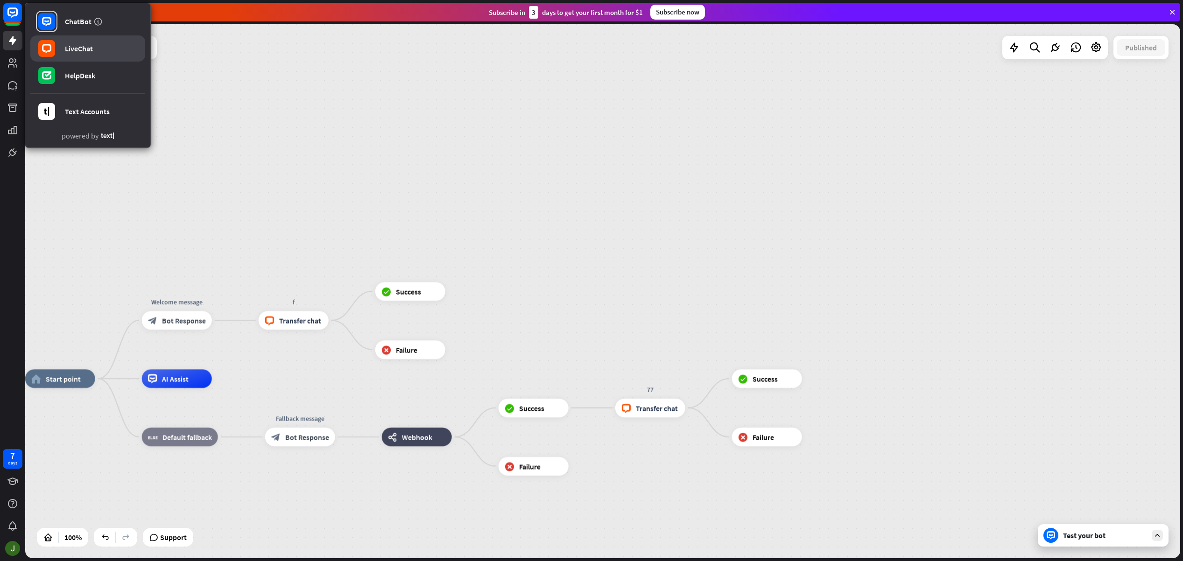
click at [112, 46] on link "LiveChat" at bounding box center [87, 48] width 115 height 26
